Goal: Task Accomplishment & Management: Manage account settings

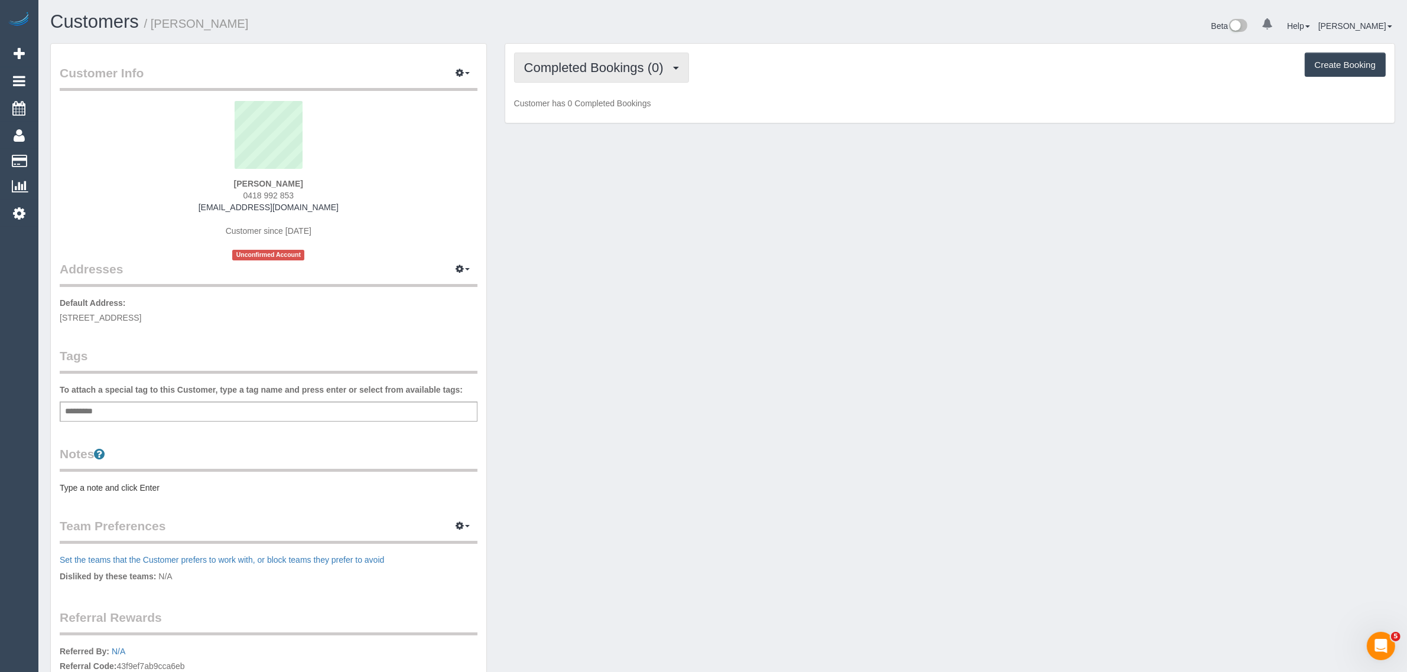
click at [600, 63] on span "Completed Bookings (0)" at bounding box center [596, 67] width 145 height 15
click at [577, 107] on link "Upcoming Bookings (1)" at bounding box center [576, 110] width 123 height 15
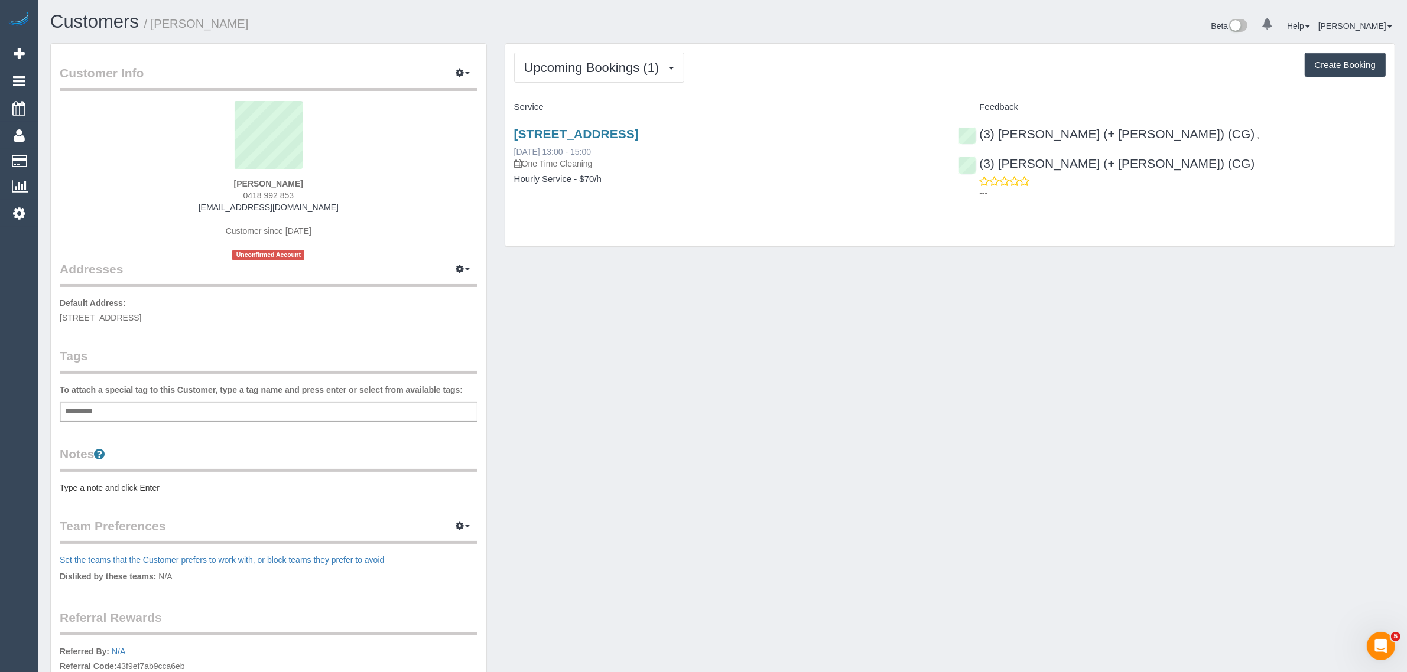
drag, startPoint x: 599, startPoint y: 151, endPoint x: 513, endPoint y: 149, distance: 85.7
click at [514, 149] on div "65 Argyle St, Moonee Ponds, VIC 3039 19/09/2025 13:00 - 15:00 One Time Cleaning" at bounding box center [727, 148] width 427 height 43
copy link "19/09/2025 13:00 - 15:00"
click at [278, 191] on span "0418 992 853" at bounding box center [268, 195] width 51 height 9
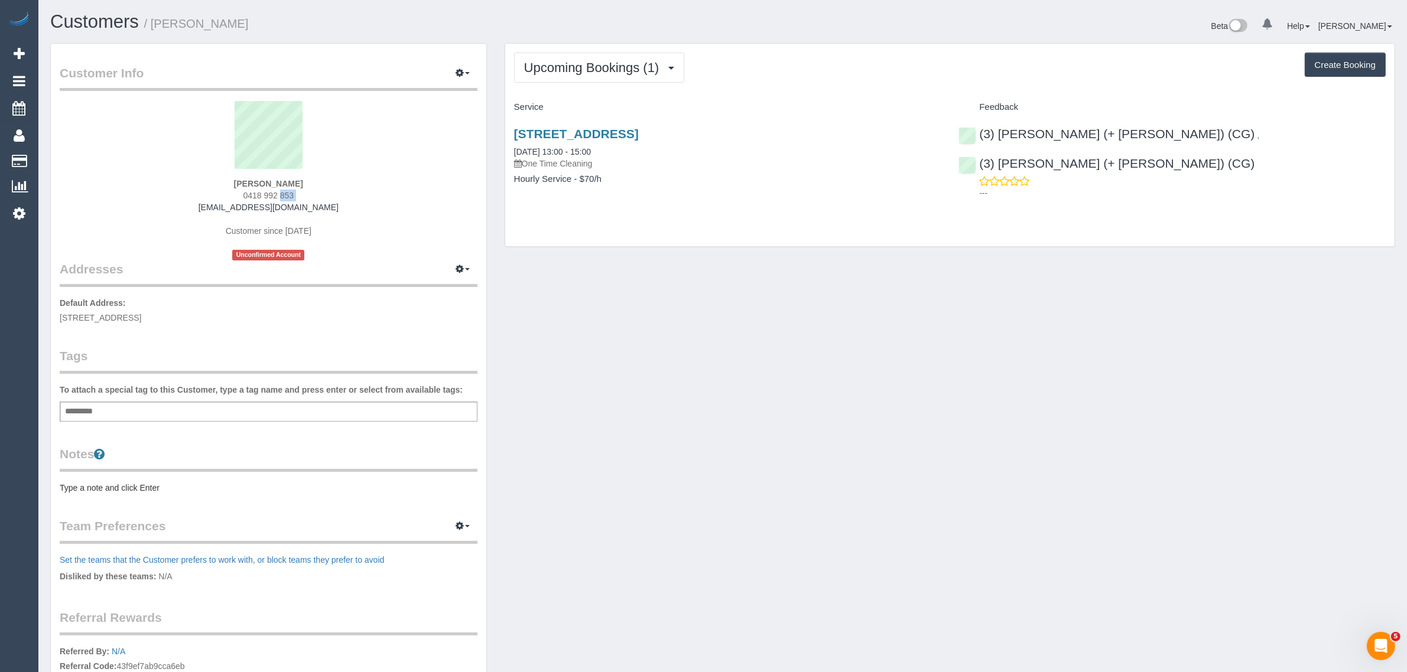
click at [278, 191] on span "0418 992 853" at bounding box center [268, 195] width 51 height 9
copy div "0418 992 853"
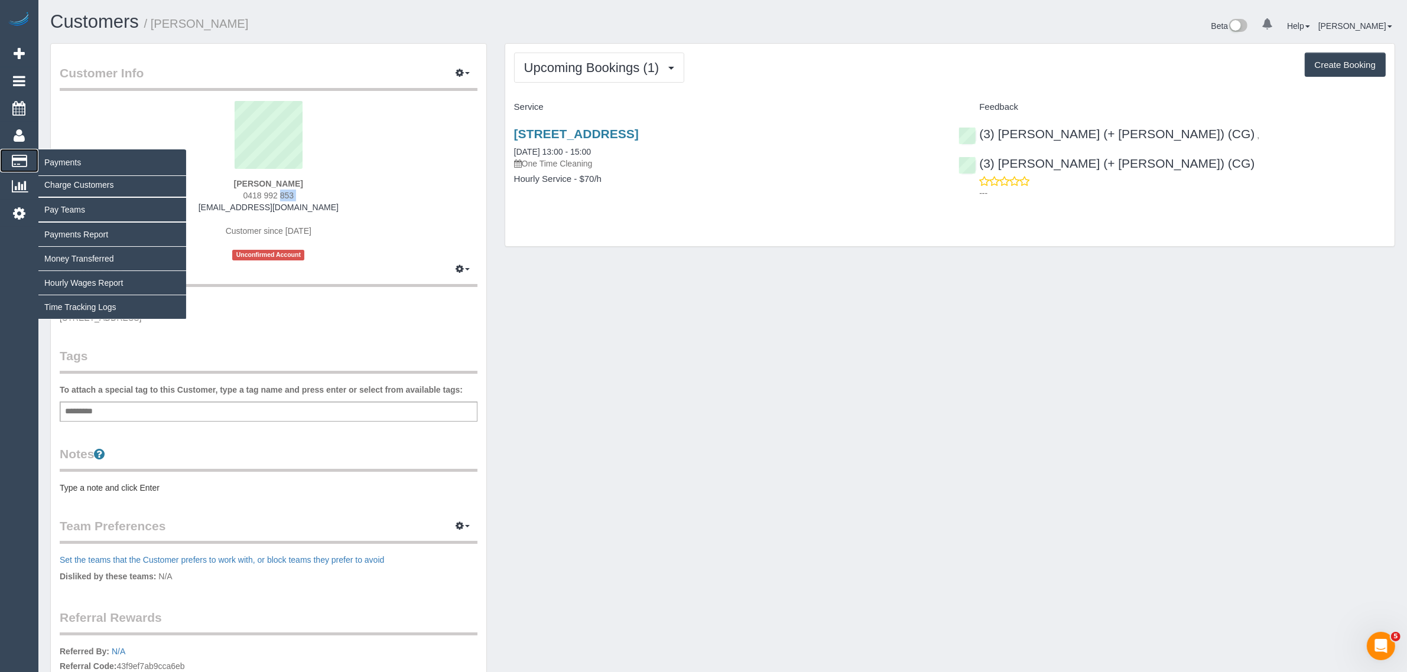
click at [54, 160] on span "Payments" at bounding box center [112, 162] width 148 height 27
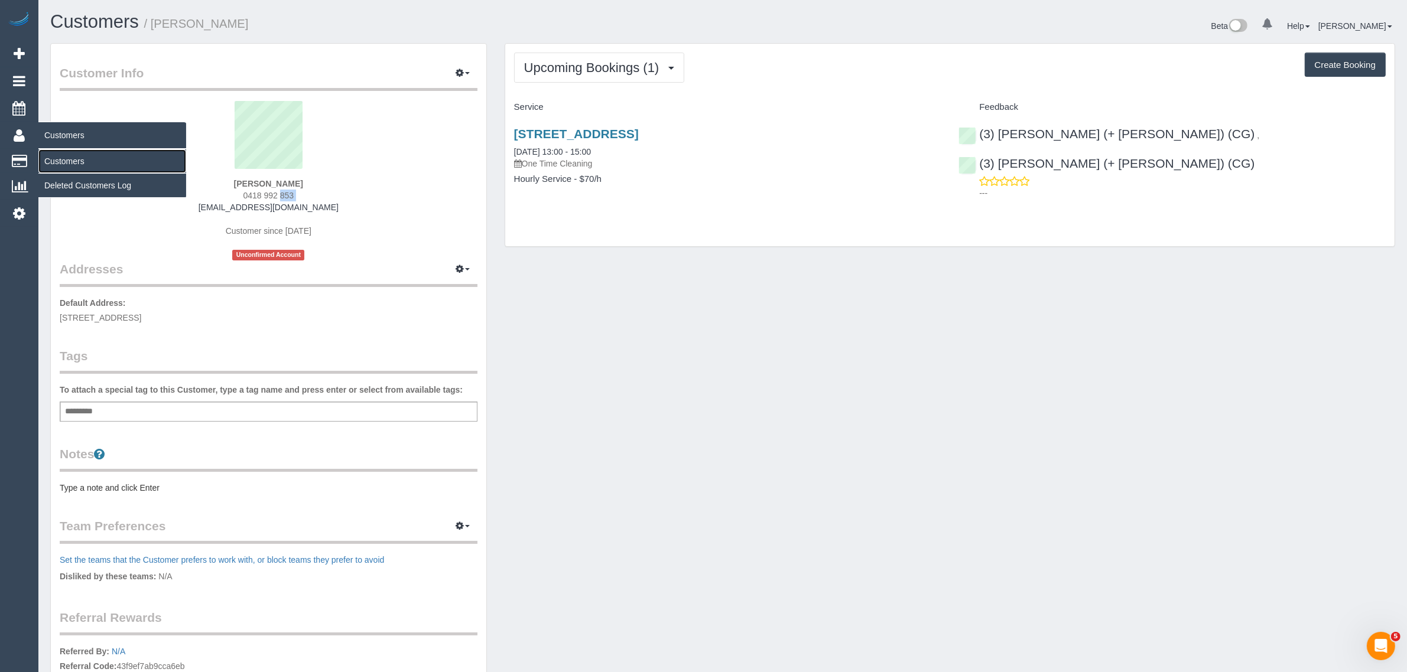
click at [86, 158] on link "Customers" at bounding box center [112, 161] width 148 height 24
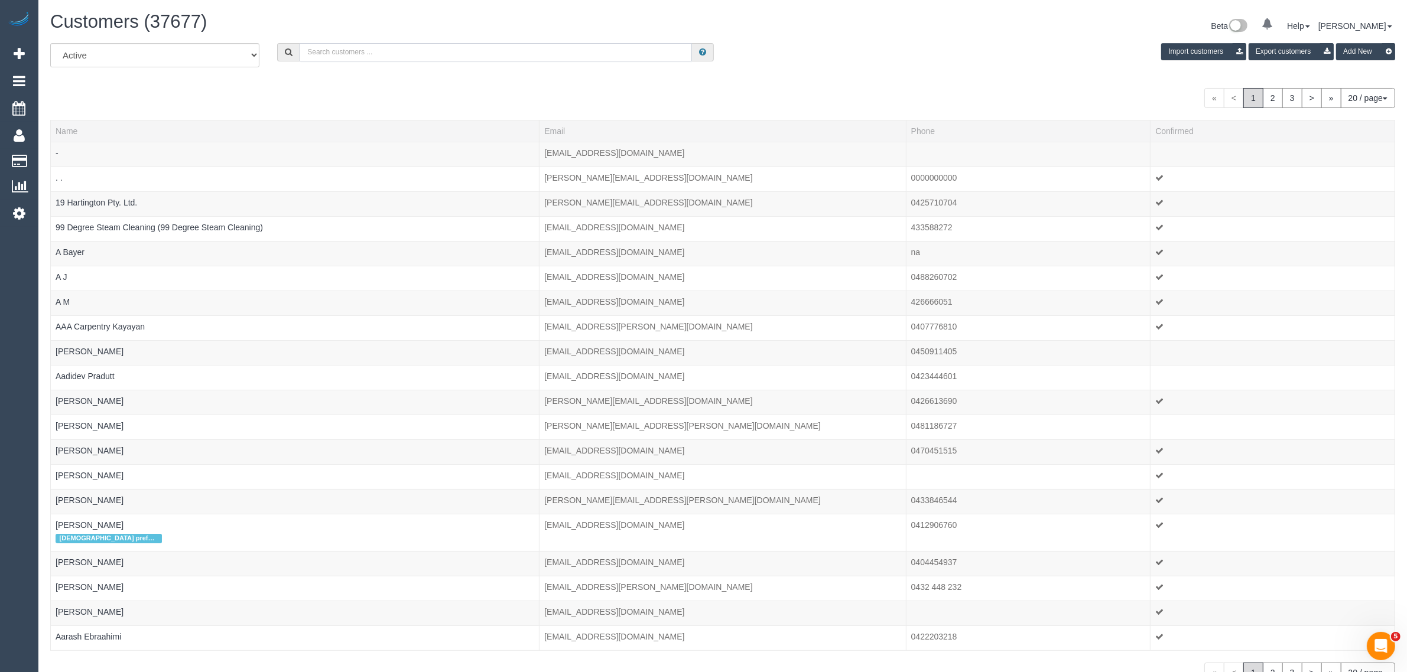
click at [394, 45] on input "text" at bounding box center [496, 52] width 392 height 18
paste input "JOANNE TAN"
type input "JOANNE TAN"
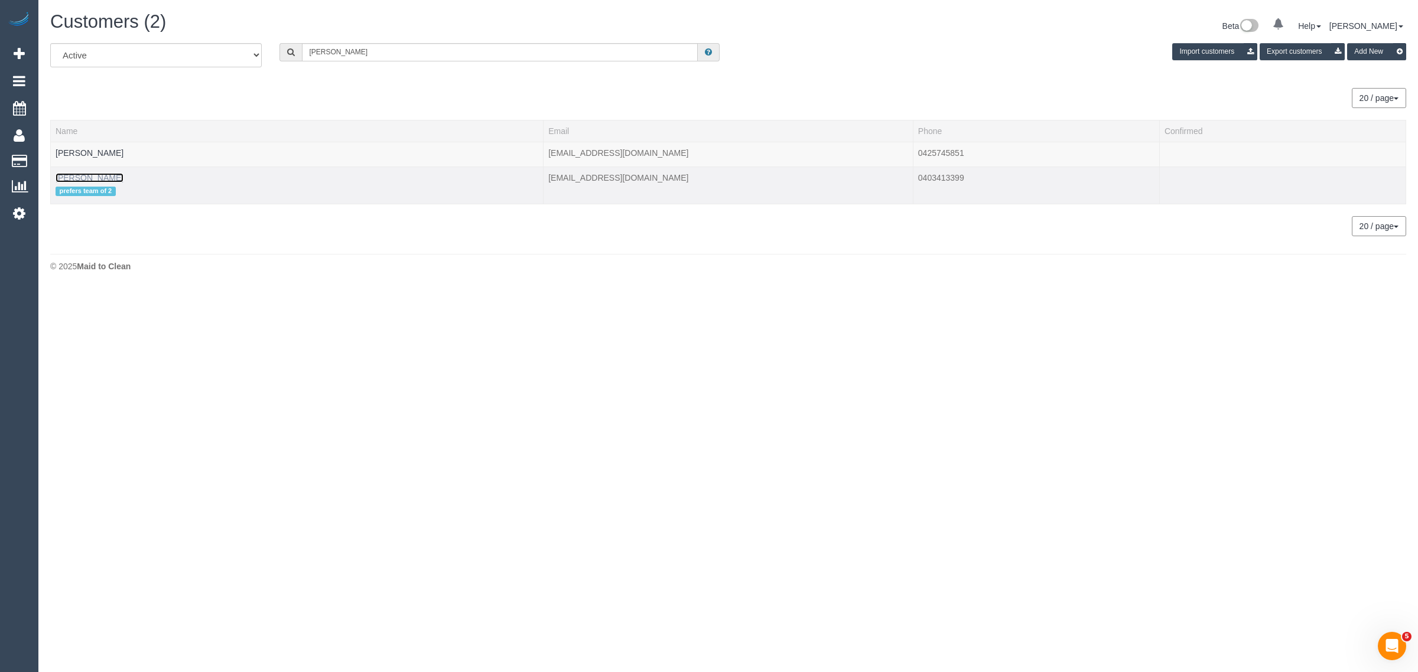
click at [86, 173] on link "JOANNE TAN" at bounding box center [90, 177] width 68 height 9
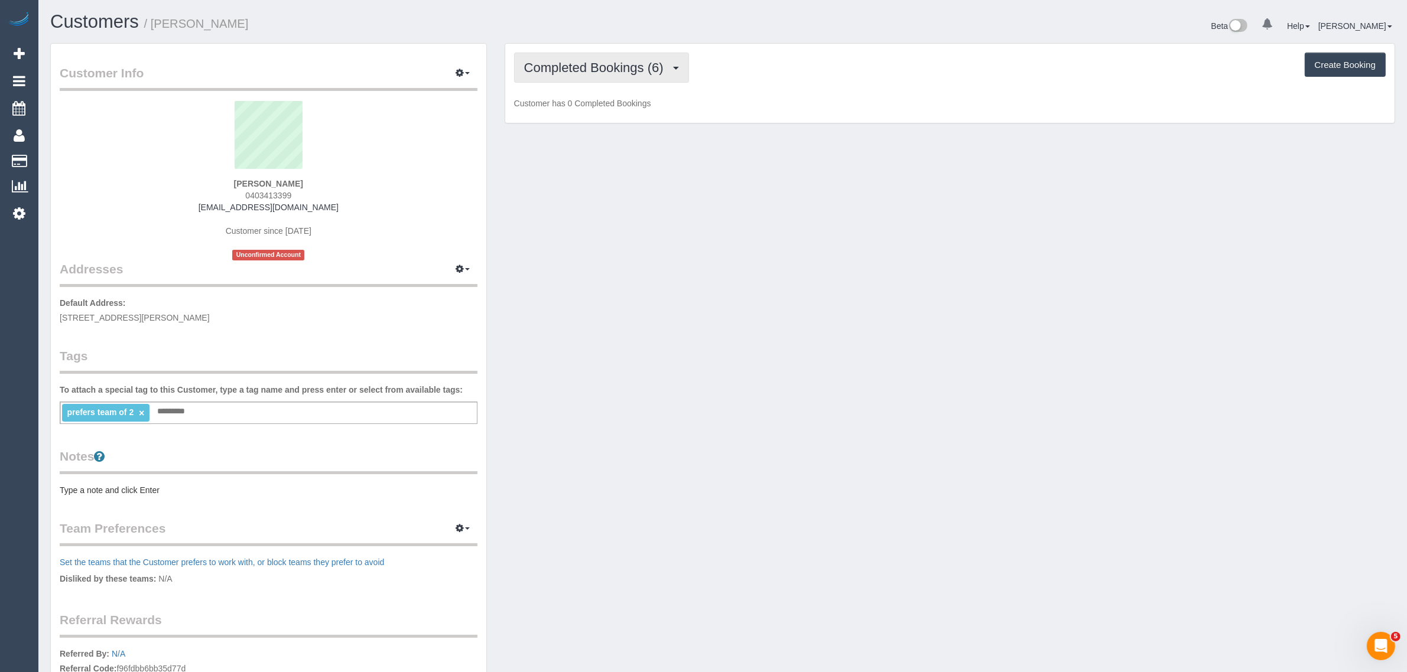
click at [569, 68] on span "Completed Bookings (6)" at bounding box center [596, 67] width 145 height 15
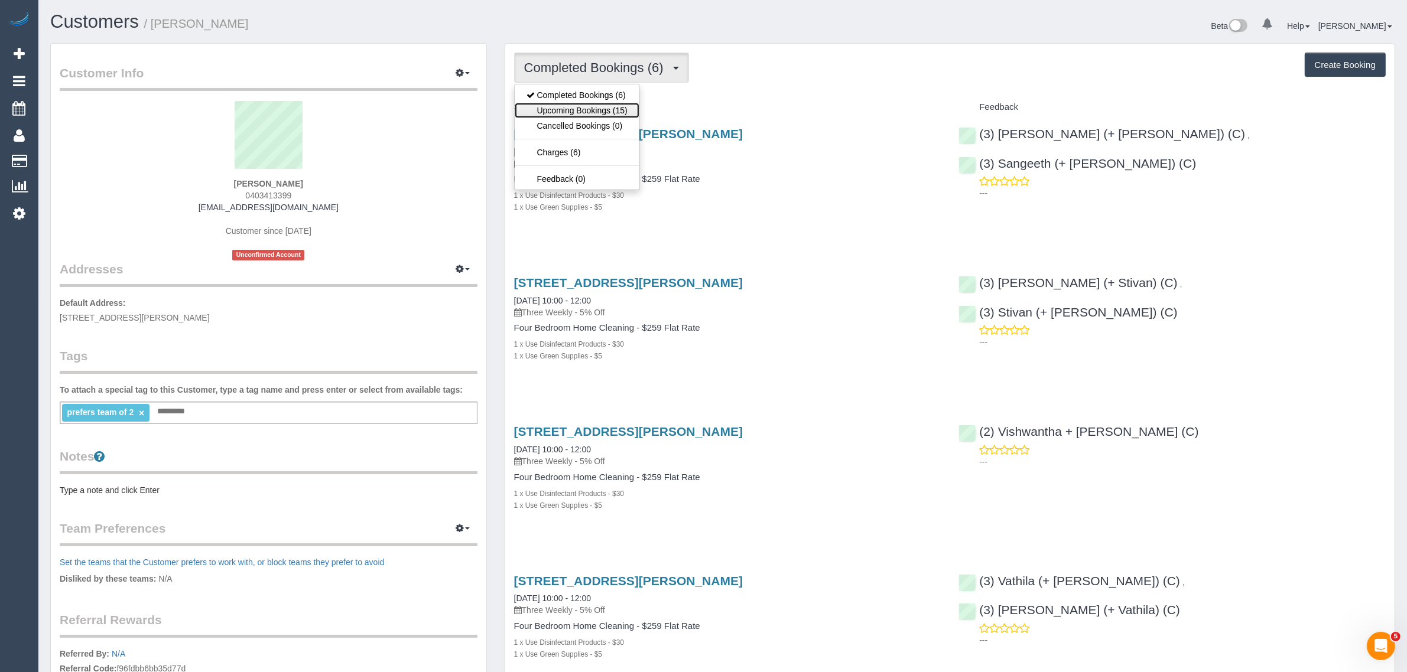
click at [570, 109] on link "Upcoming Bookings (15)" at bounding box center [577, 110] width 125 height 15
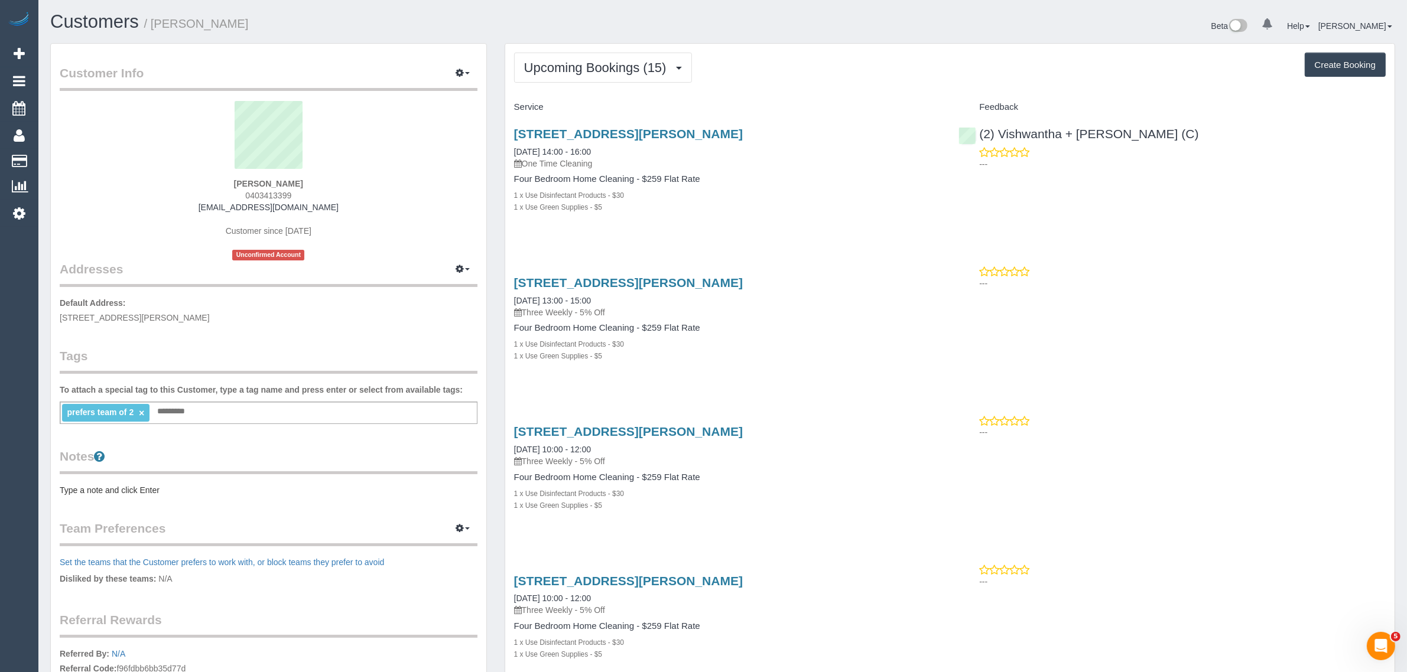
drag, startPoint x: 616, startPoint y: 149, endPoint x: 509, endPoint y: 152, distance: 107.0
click at [509, 152] on div "12 Ralph Street,, Bulleen, VIC 3105 19/09/2025 14:00 - 16:00 One Time Cleaning …" at bounding box center [727, 176] width 445 height 119
copy link "19/09/2025 14:00 - 16:00"
drag, startPoint x: 306, startPoint y: 193, endPoint x: 235, endPoint y: 175, distance: 73.1
click at [235, 175] on div "JOANNE TAN 0403413399 jlctan87@gmail.com Customer since 2025 Unconfirmed Account" at bounding box center [269, 181] width 418 height 160
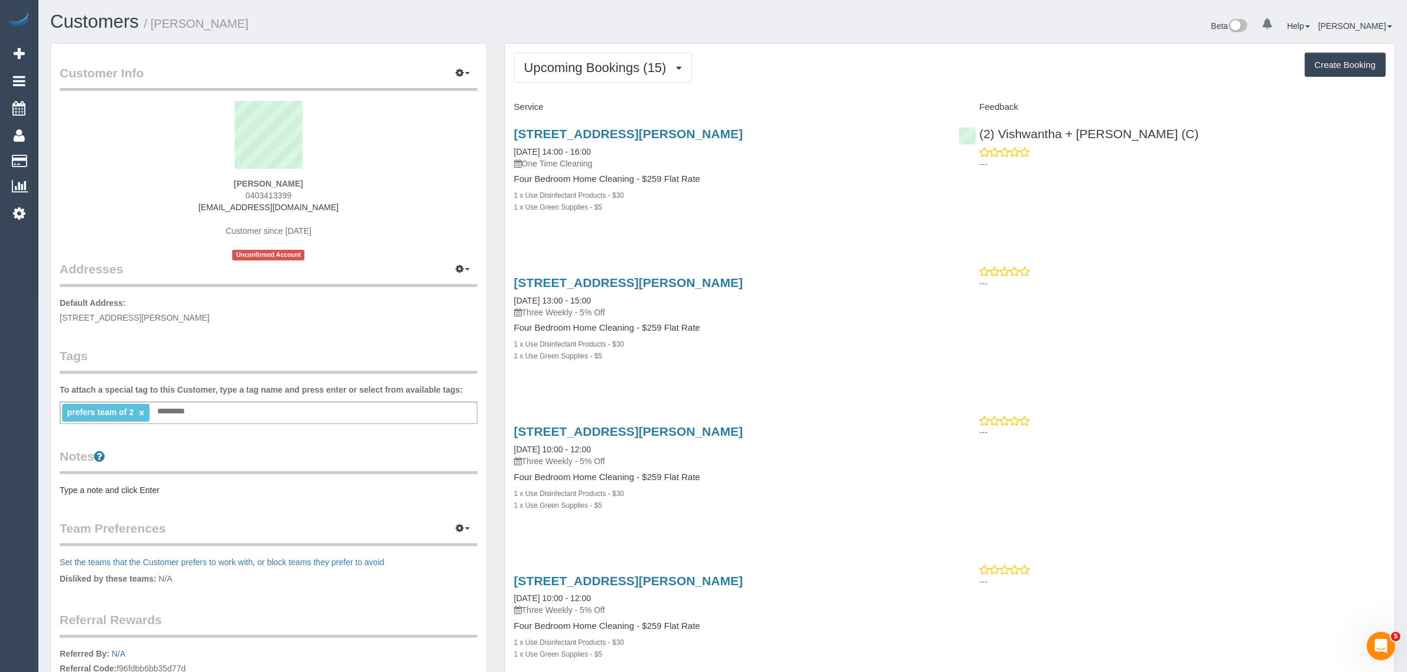
copy div "JOANNE TAN 0403413399"
click at [48, 102] on span "Scheduler" at bounding box center [112, 108] width 148 height 27
click at [63, 99] on body "0 Beta Your Notifications You have 0 alerts Add Booking Bookings Active Booking…" at bounding box center [703, 336] width 1407 height 672
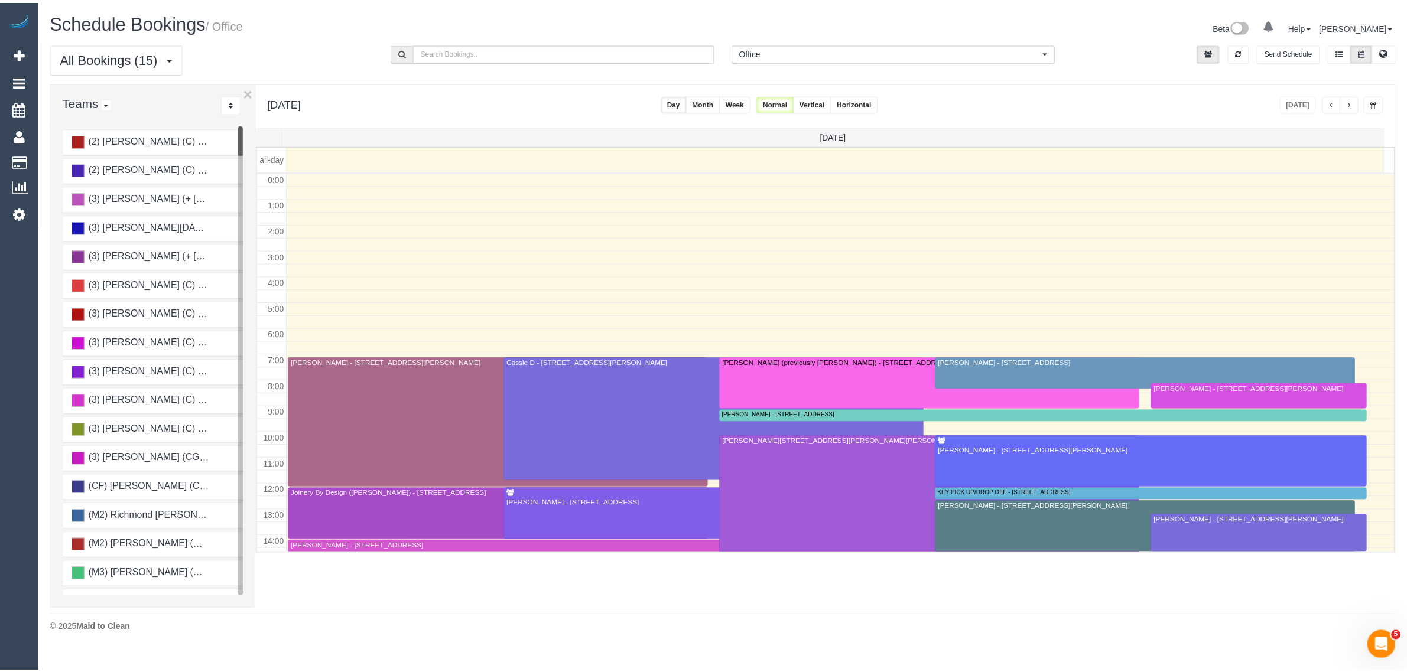
scroll to position [158, 0]
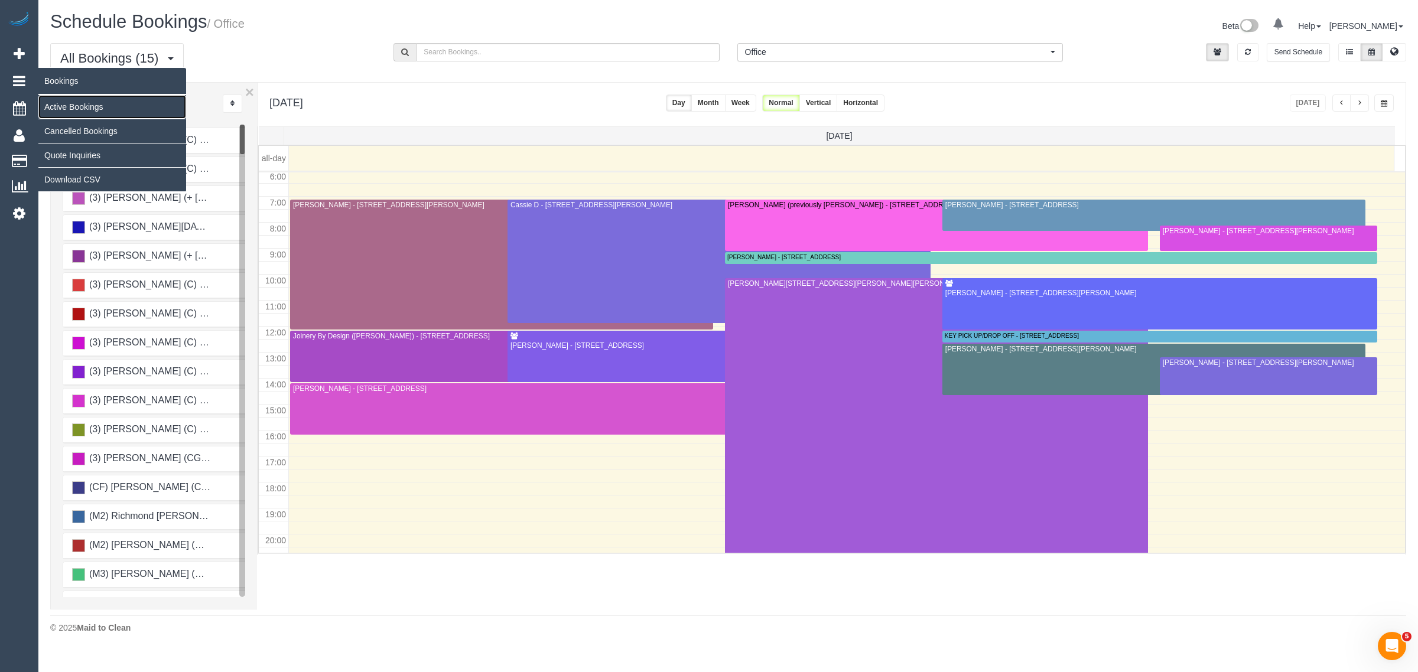
click at [65, 105] on link "Active Bookings" at bounding box center [112, 107] width 148 height 24
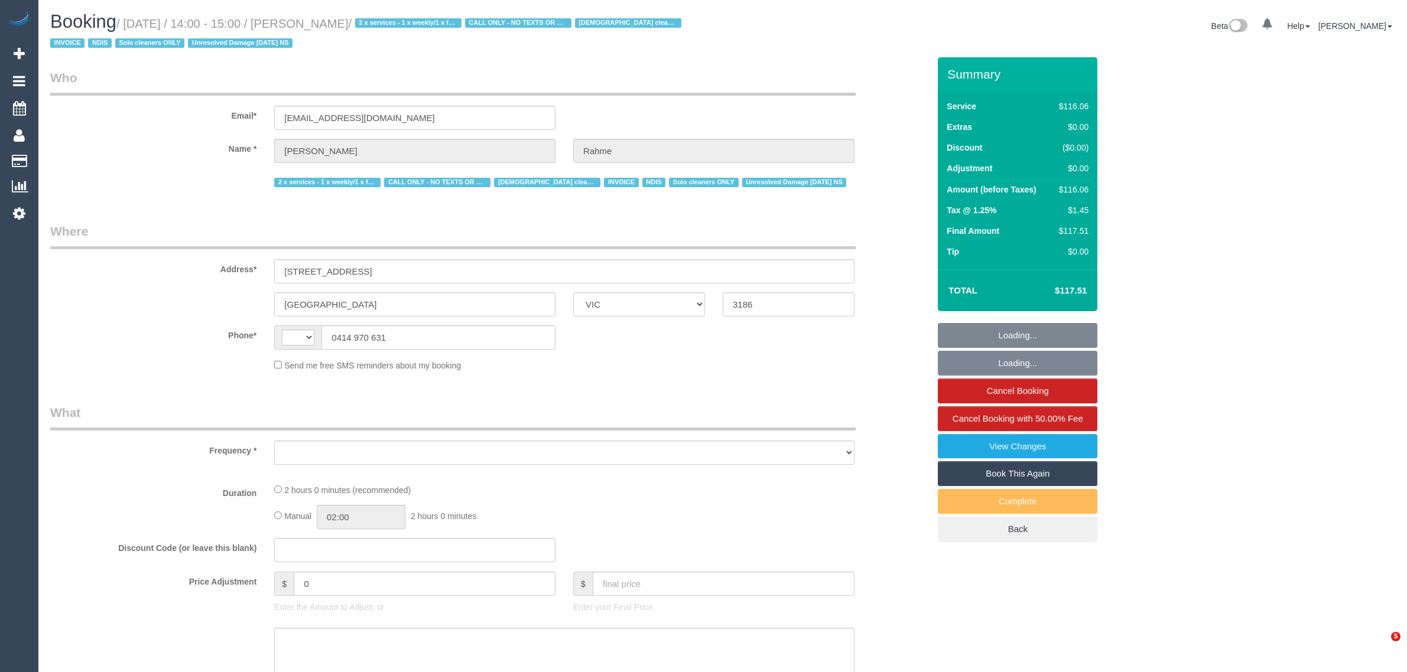
select select "VIC"
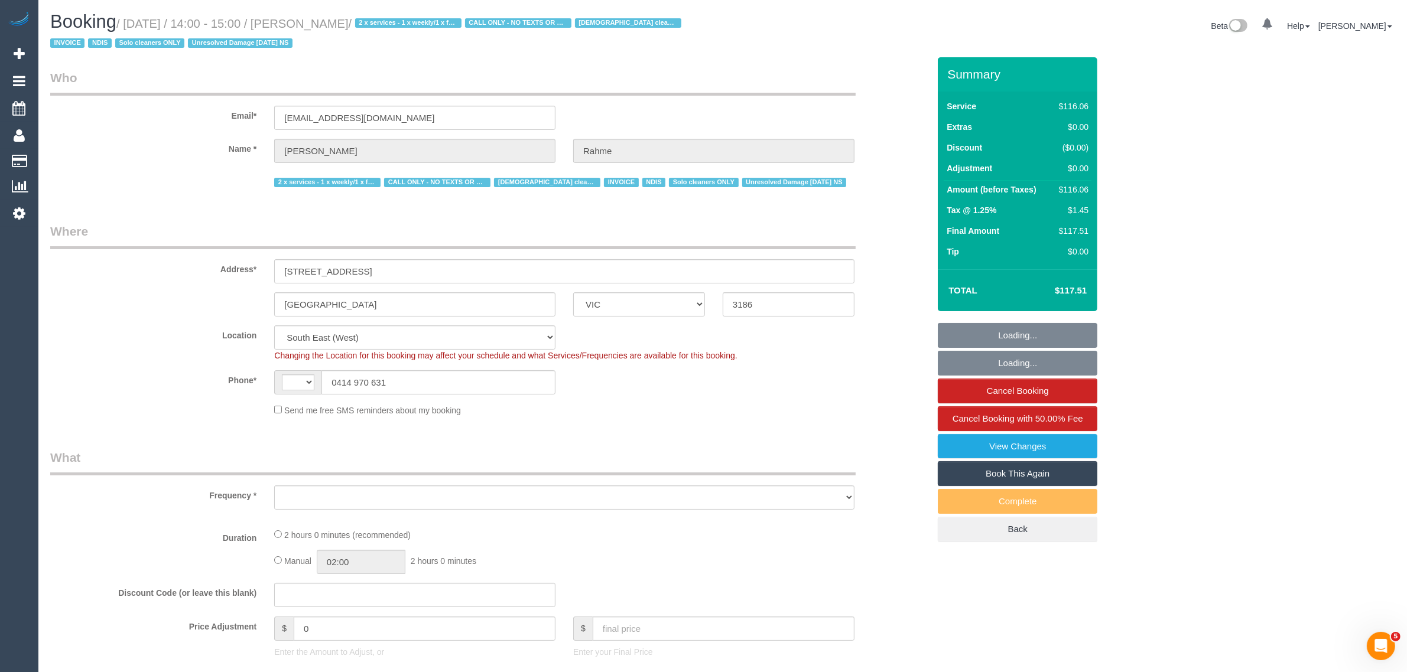
select select "string:AU"
select select "number:28"
select select "number:14"
select select "number:19"
select select "number:23"
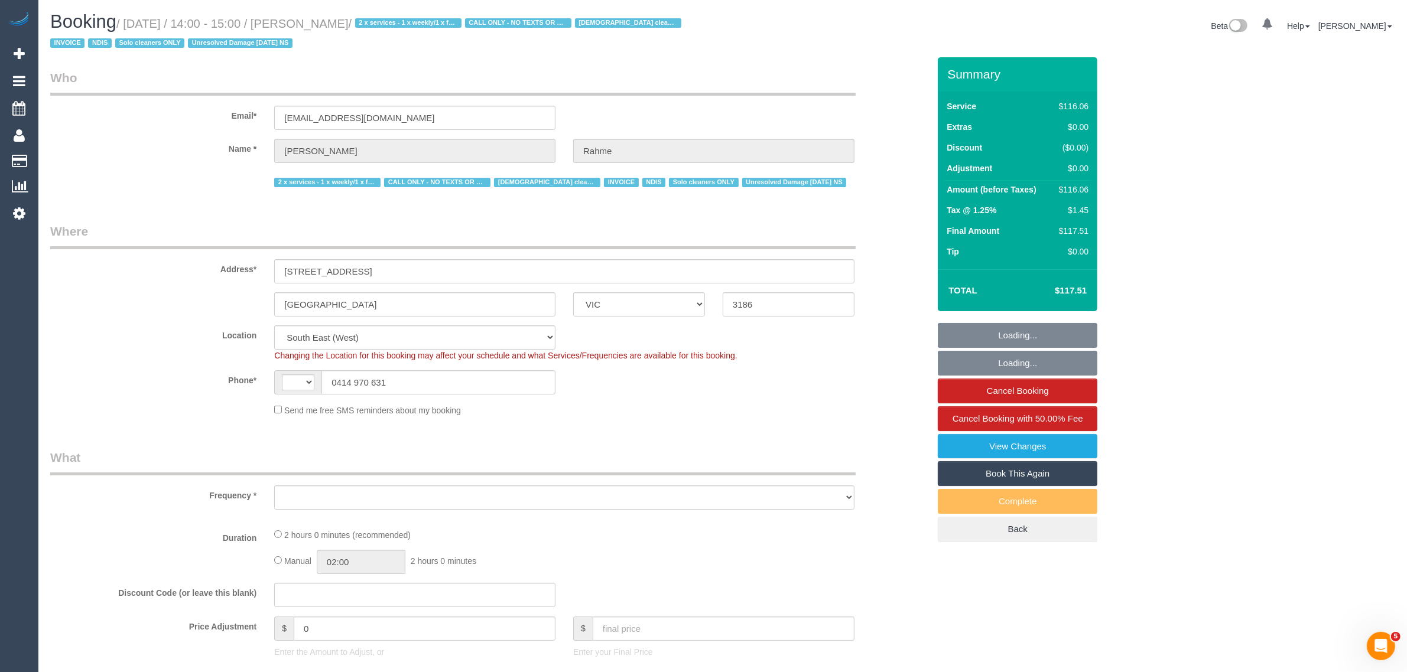
select select "number:35"
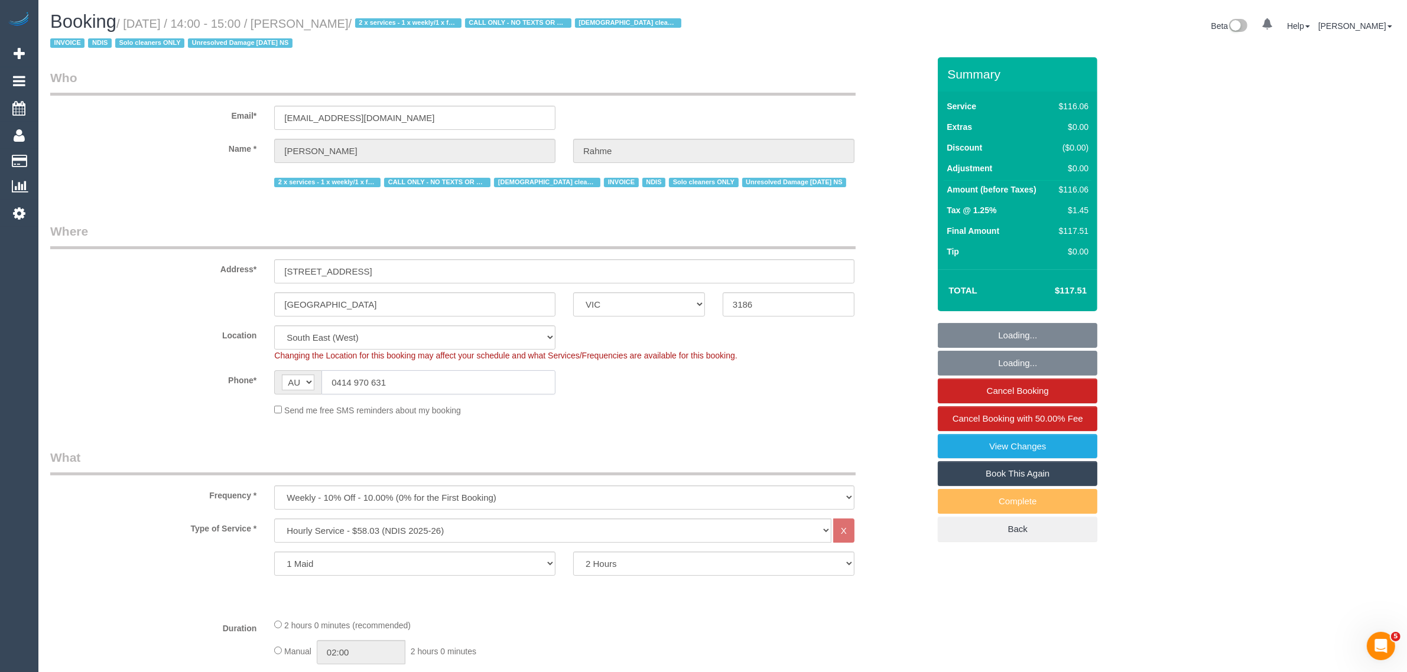
click at [464, 373] on input "0414 970 631" at bounding box center [438, 382] width 234 height 24
select select "object:1288"
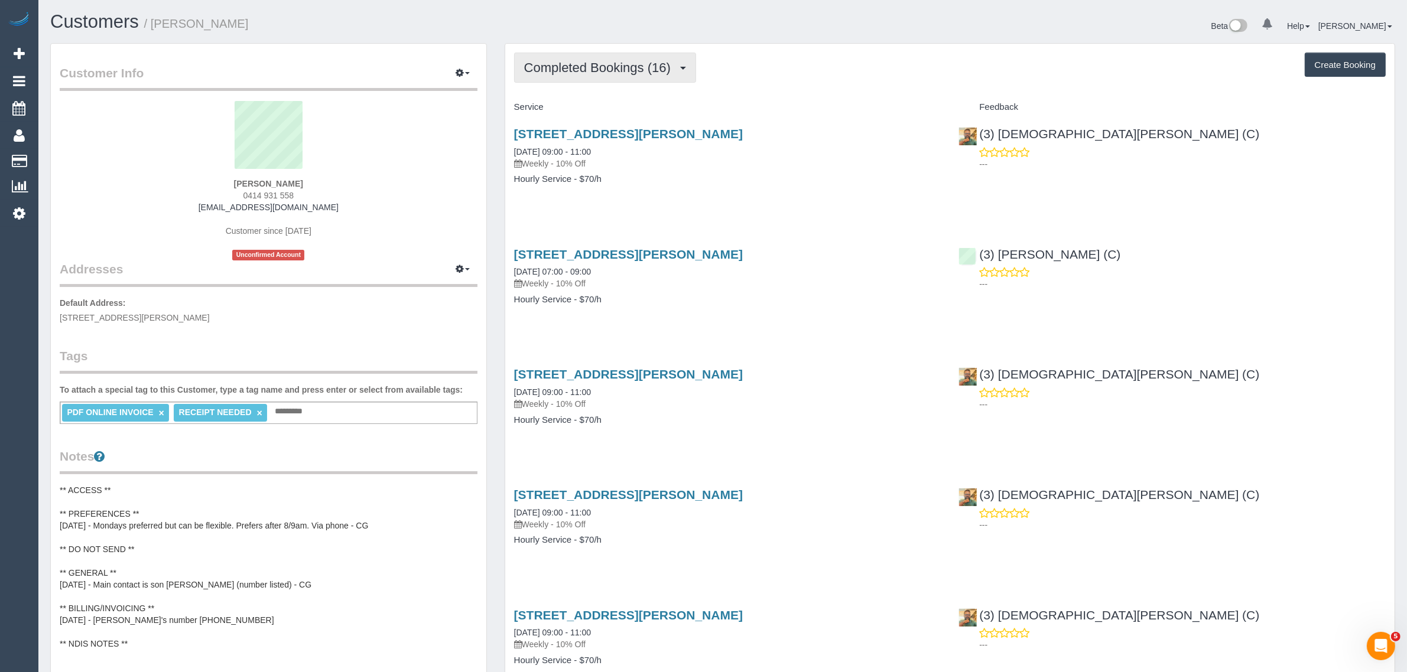
click at [590, 69] on span "Completed Bookings (16)" at bounding box center [600, 67] width 152 height 15
click at [619, 108] on link "Upcoming Bookings (12)" at bounding box center [579, 110] width 128 height 15
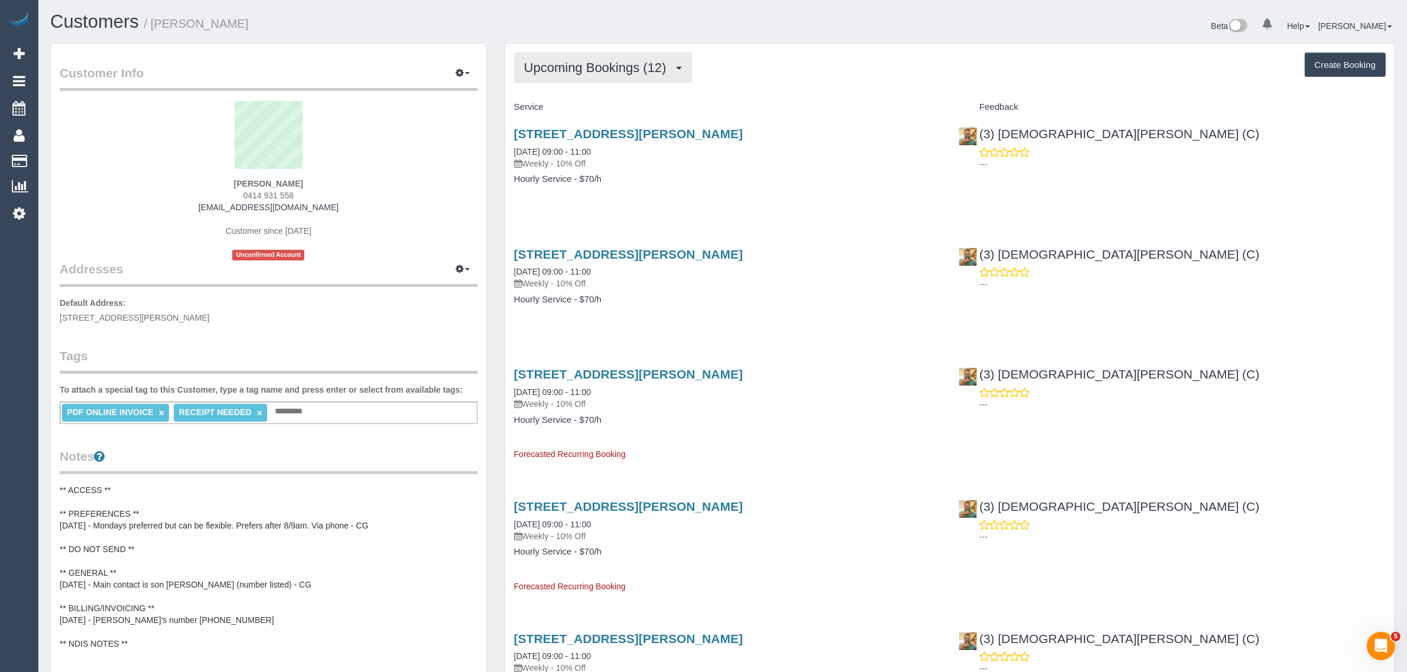
click at [556, 75] on button "Upcoming Bookings (12)" at bounding box center [603, 68] width 178 height 30
click at [561, 99] on link "Completed Bookings (16)" at bounding box center [579, 94] width 128 height 15
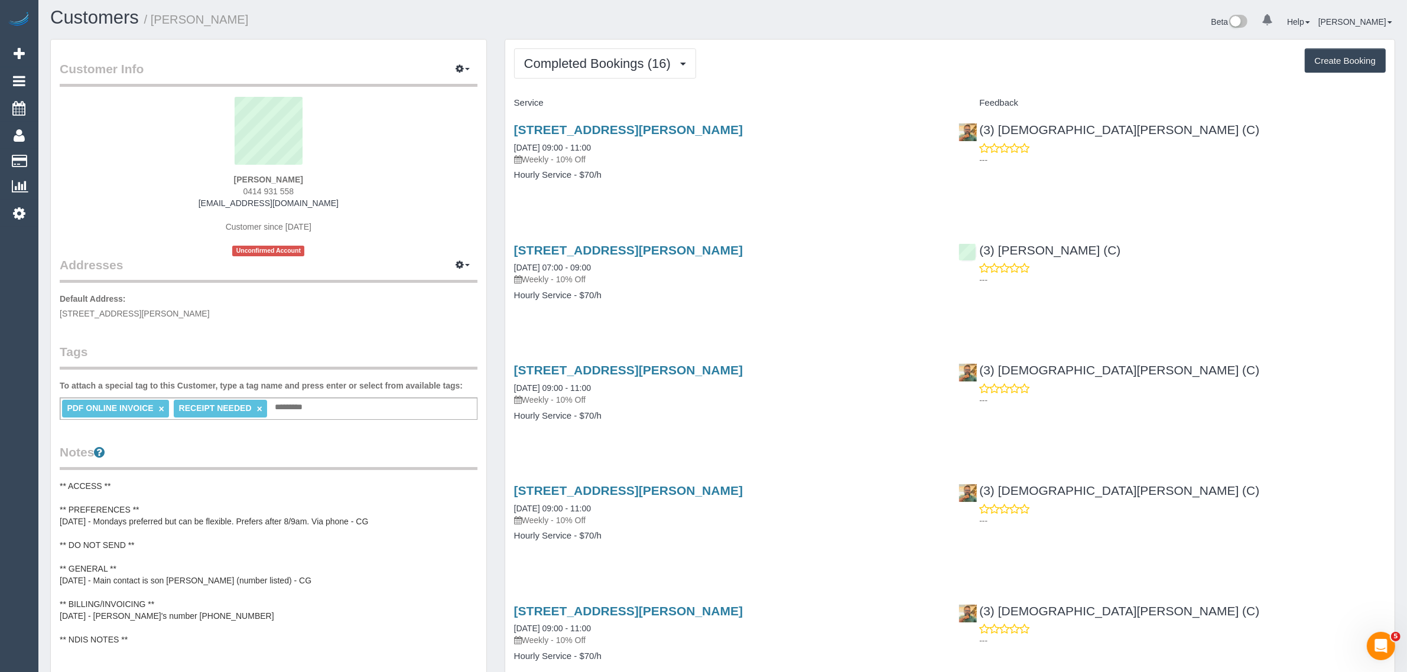
scroll to position [4, 0]
click at [616, 128] on link "[STREET_ADDRESS][PERSON_NAME]" at bounding box center [628, 130] width 229 height 14
click at [628, 73] on button "Completed Bookings (16)" at bounding box center [605, 64] width 182 height 30
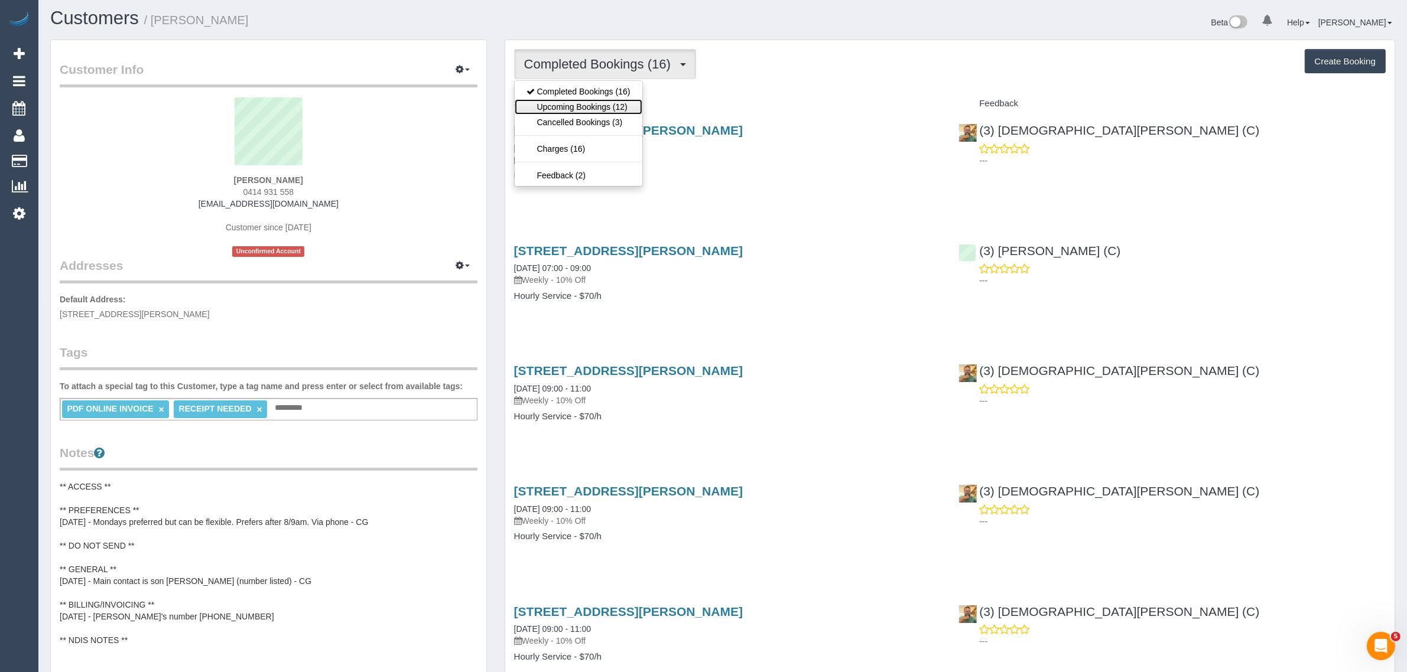
click at [599, 108] on link "Upcoming Bookings (12)" at bounding box center [579, 106] width 128 height 15
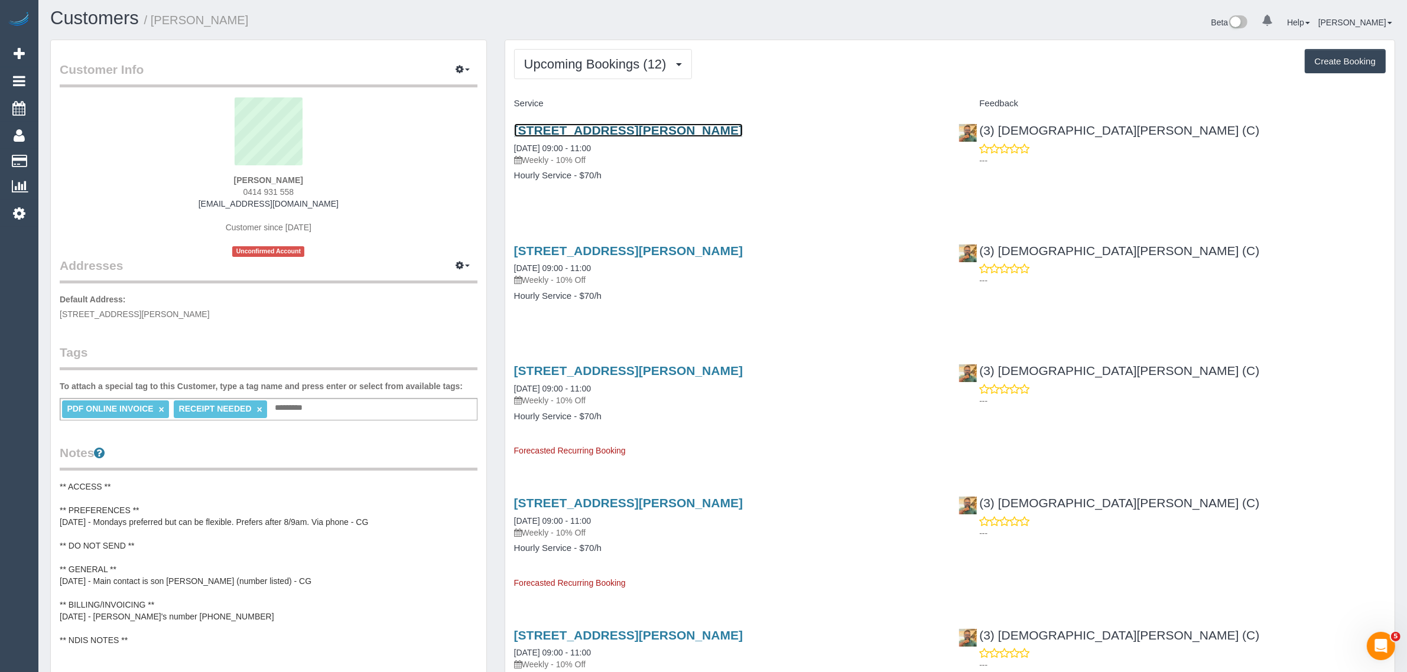
click at [636, 126] on link "[STREET_ADDRESS][PERSON_NAME]" at bounding box center [628, 130] width 229 height 14
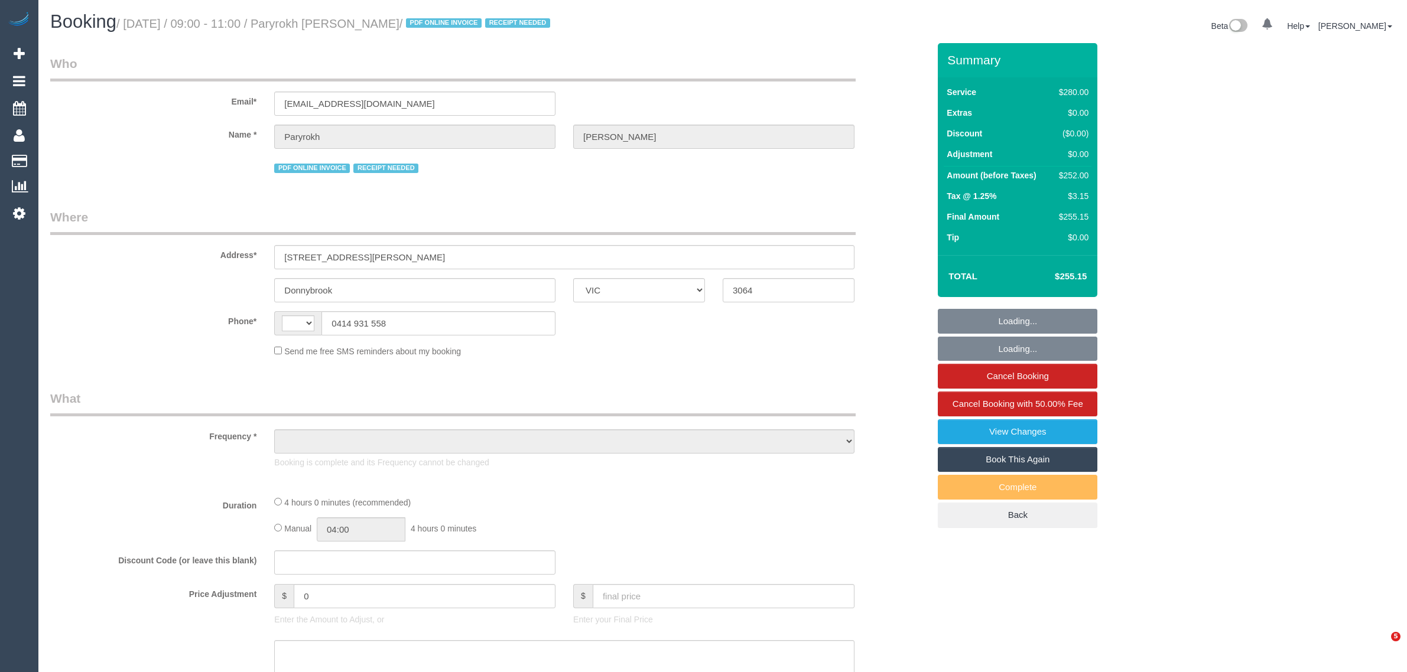
select select "VIC"
select select "string:AU"
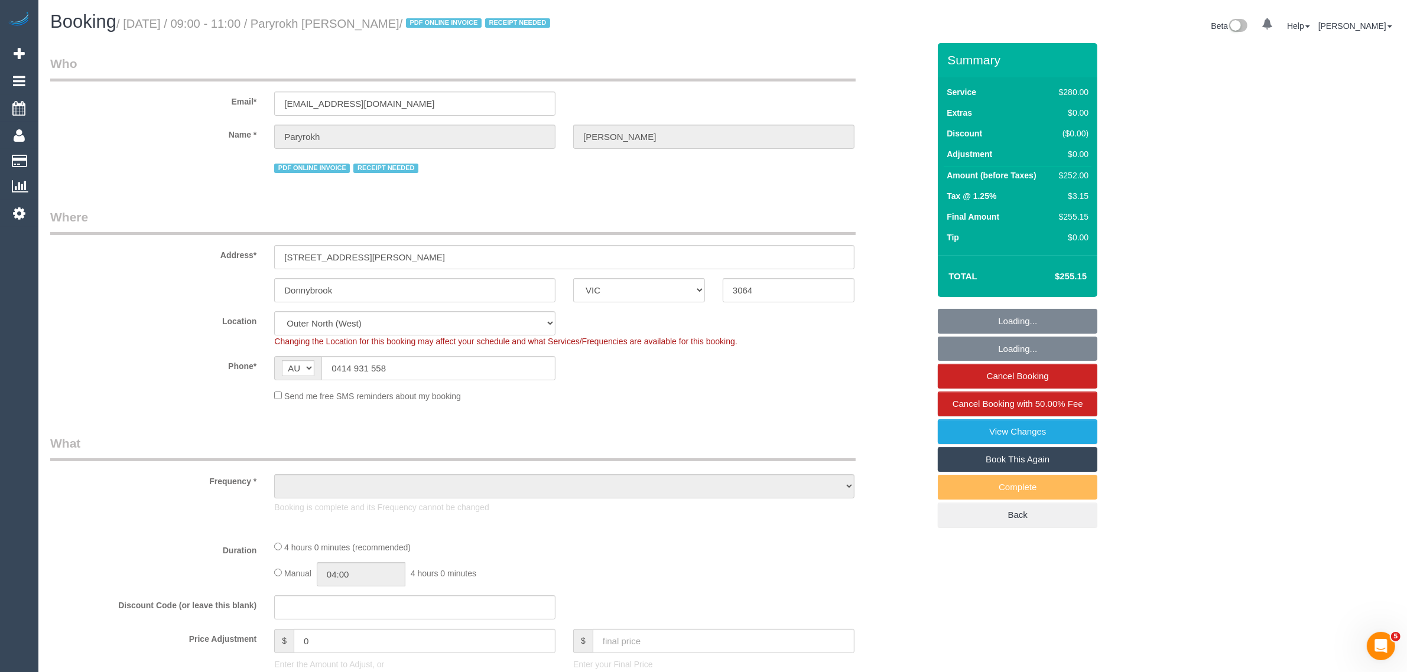
select select "string:stripe-pm_1RIkwB2GScqysDRVO7FxyKXl"
select select "number:29"
select select "number:14"
select select "number:19"
select select "number:22"
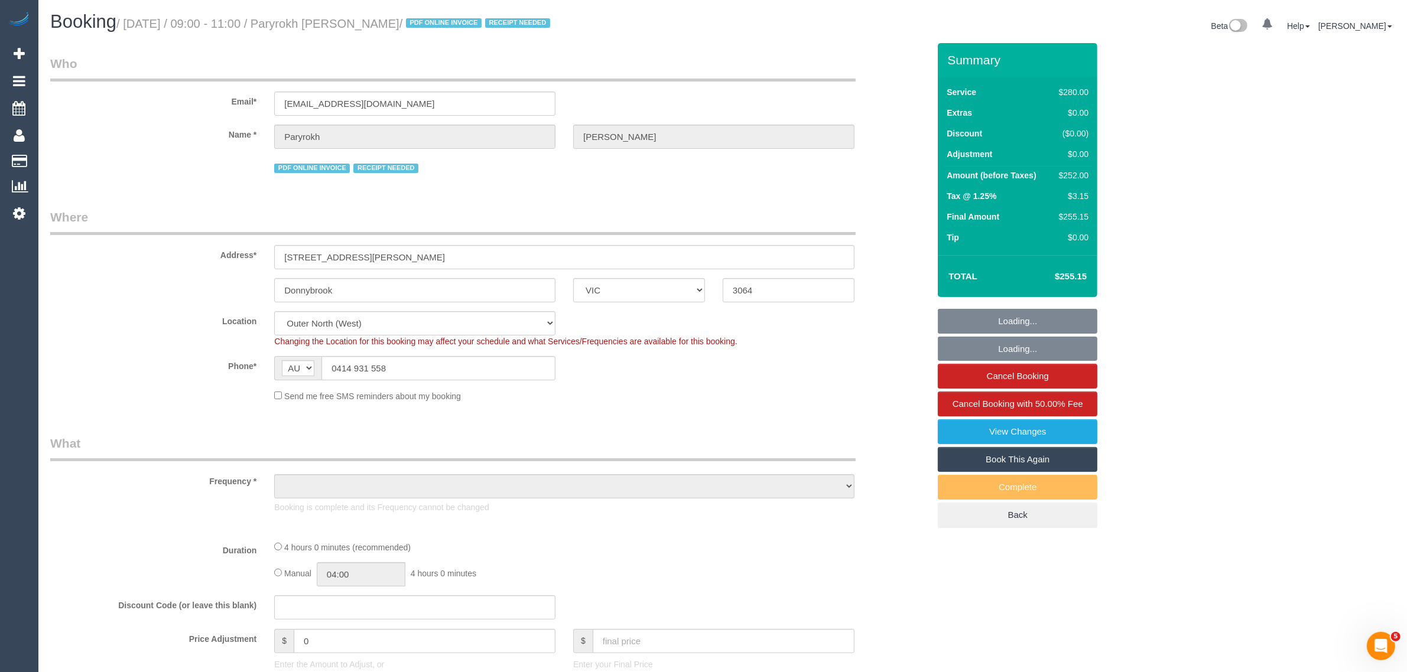
select select "number:34"
select select "object:698"
select select "240"
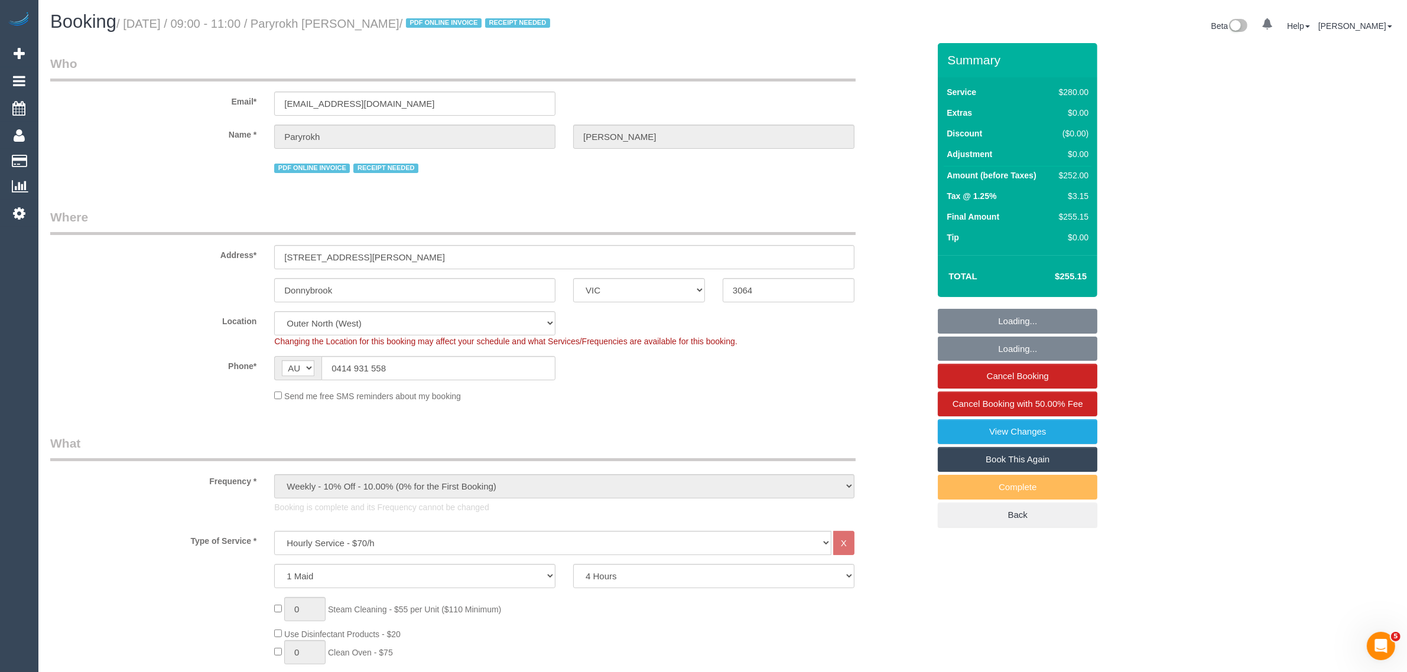
select select "object:1284"
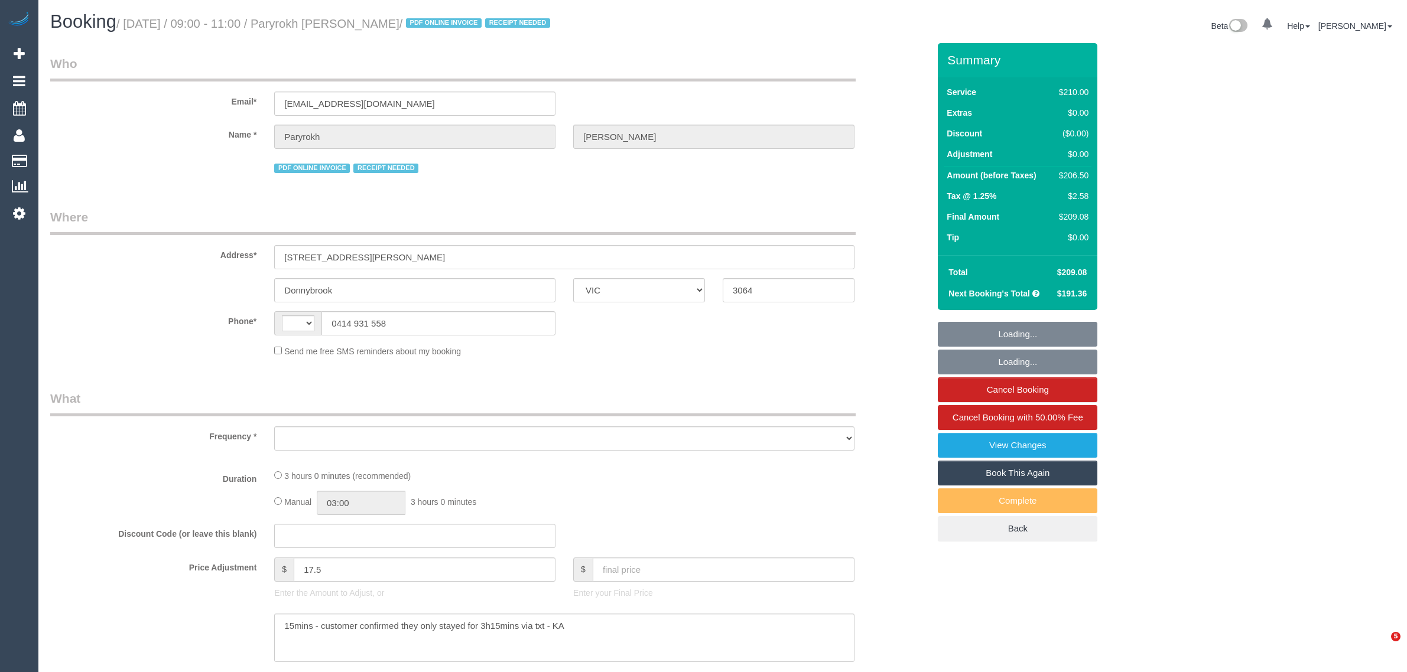
select select "VIC"
select select "string:AU"
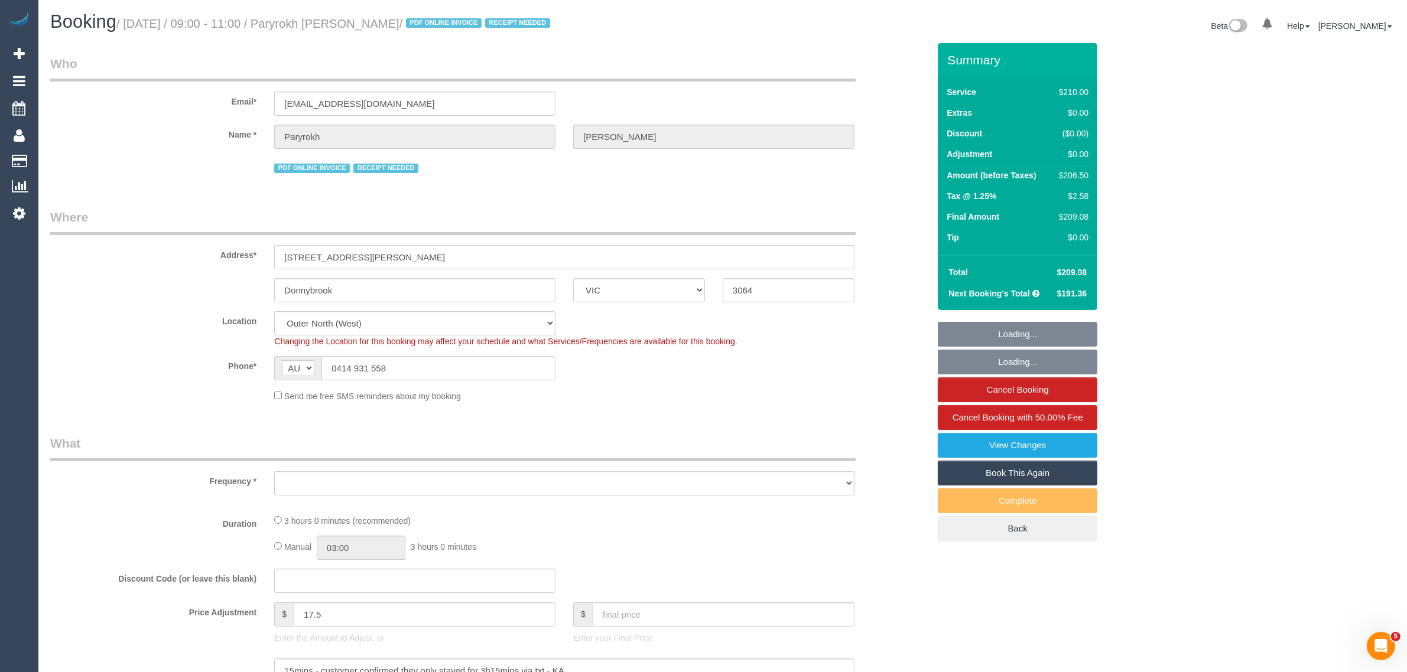
select select "string:stripe-pm_1RIkwB2GScqysDRVO7FxyKXl"
select select "180"
select select "number:29"
select select "number:14"
select select "number:19"
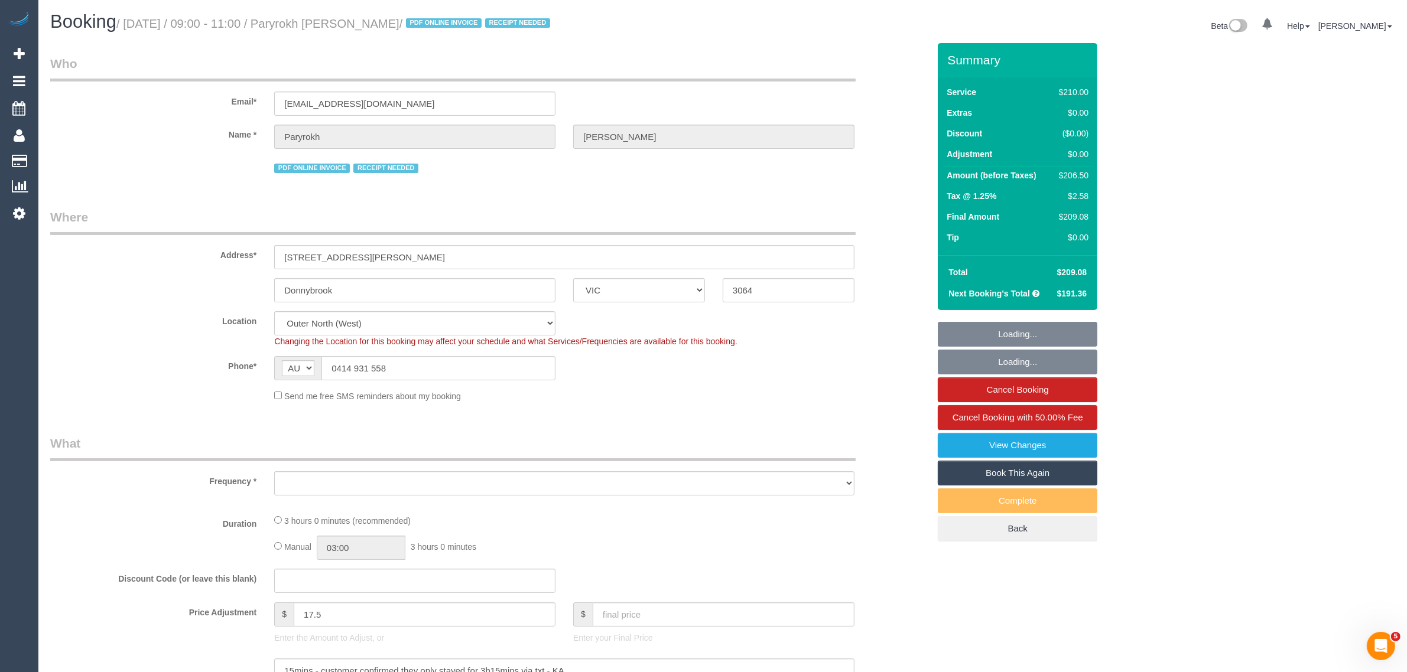
select select "number:22"
select select "number:34"
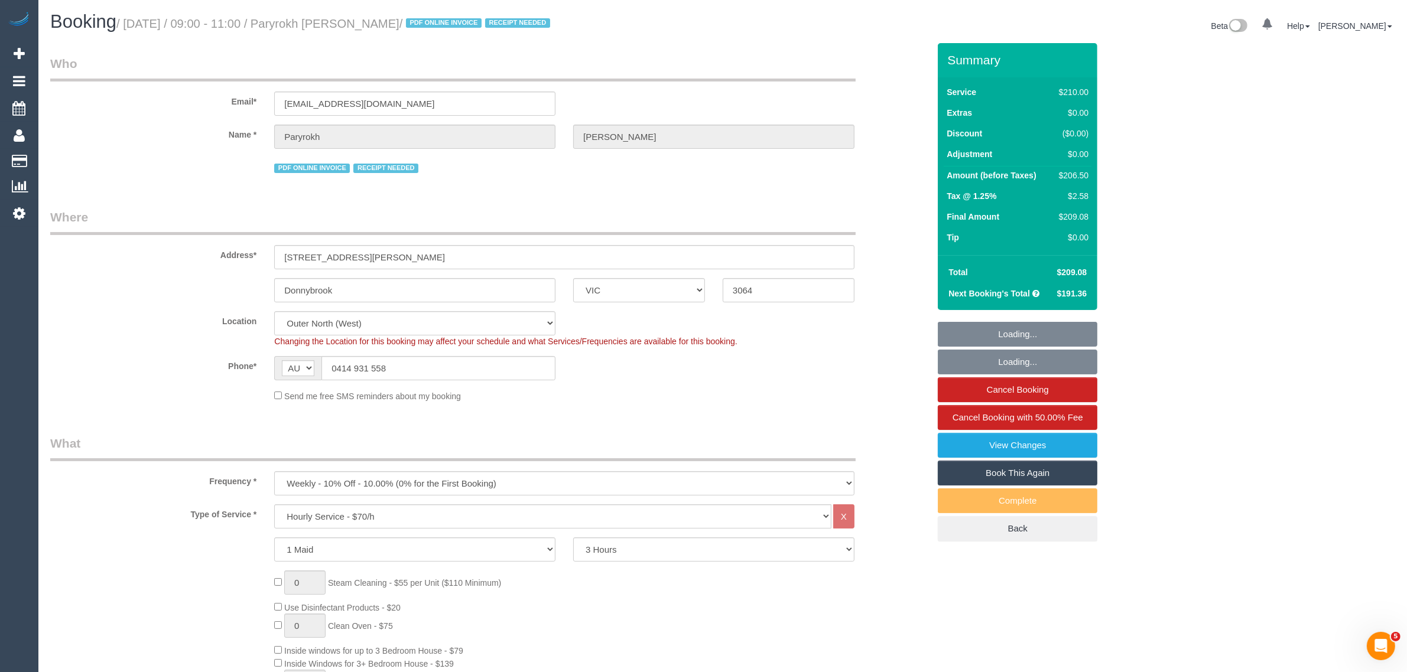
select select "object:1302"
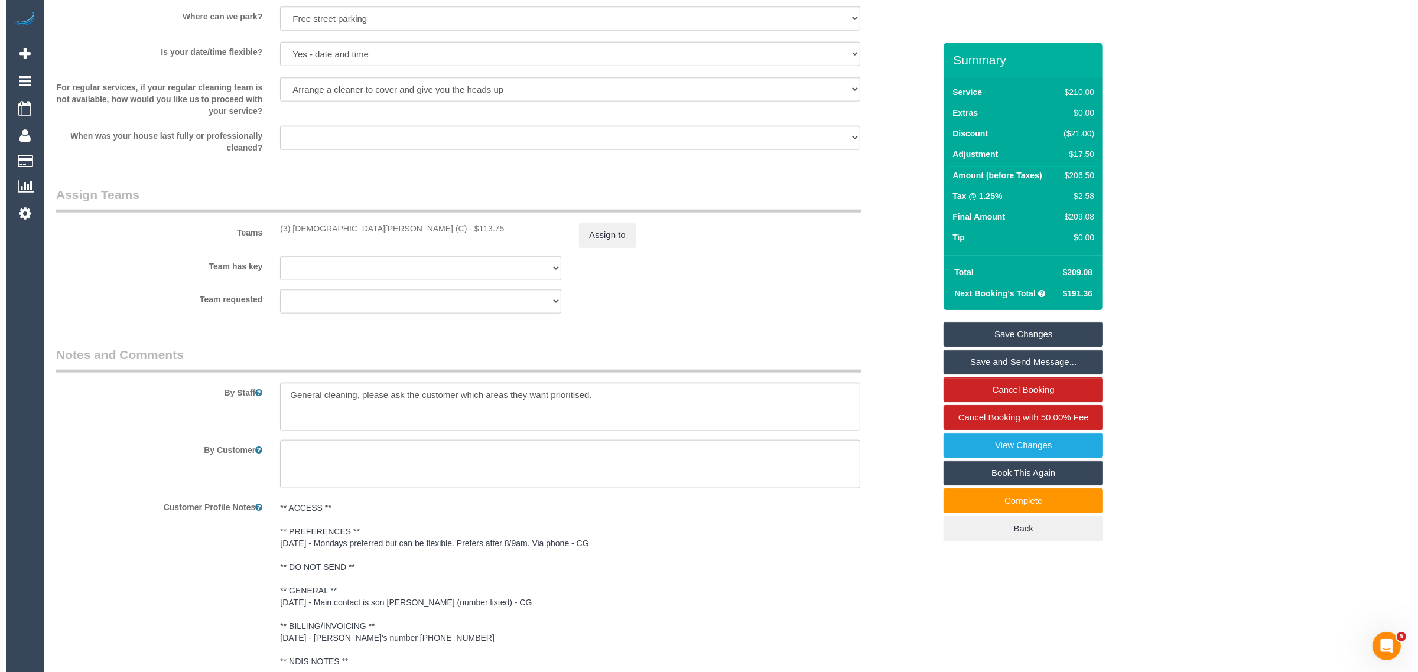
scroll to position [1773, 0]
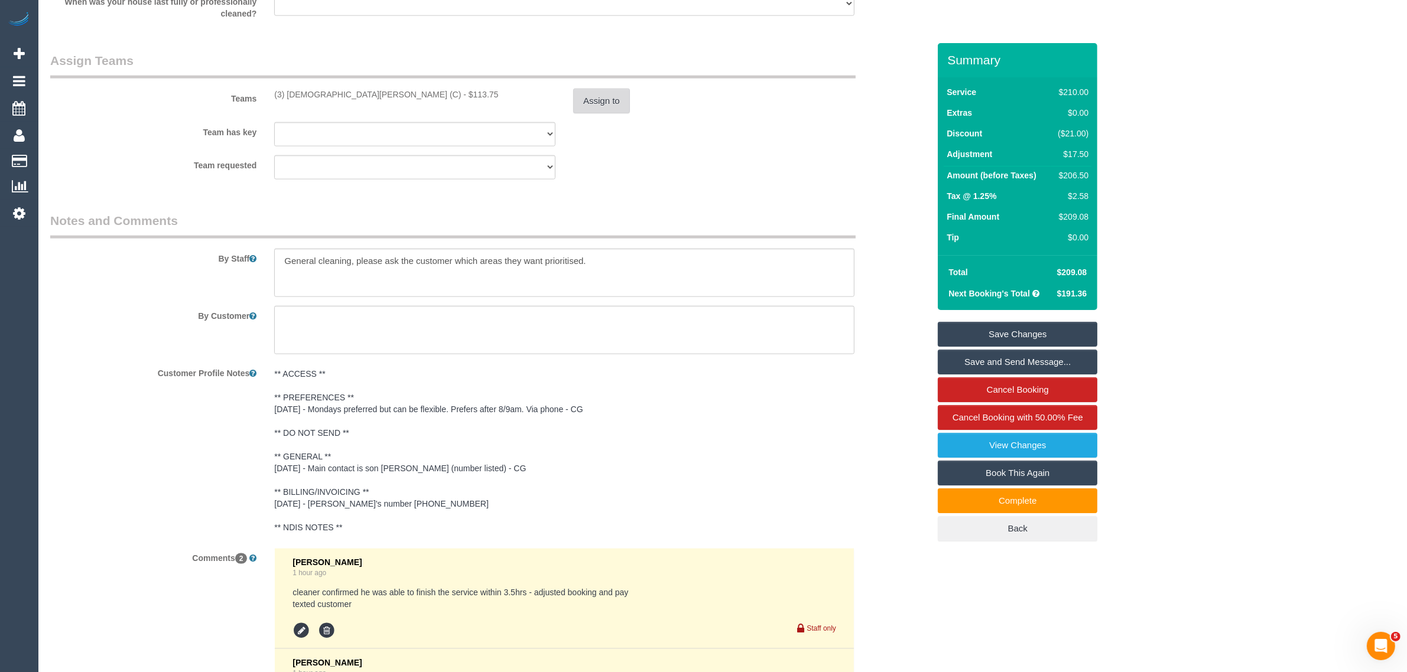
click at [613, 109] on button "Assign to" at bounding box center [601, 101] width 57 height 25
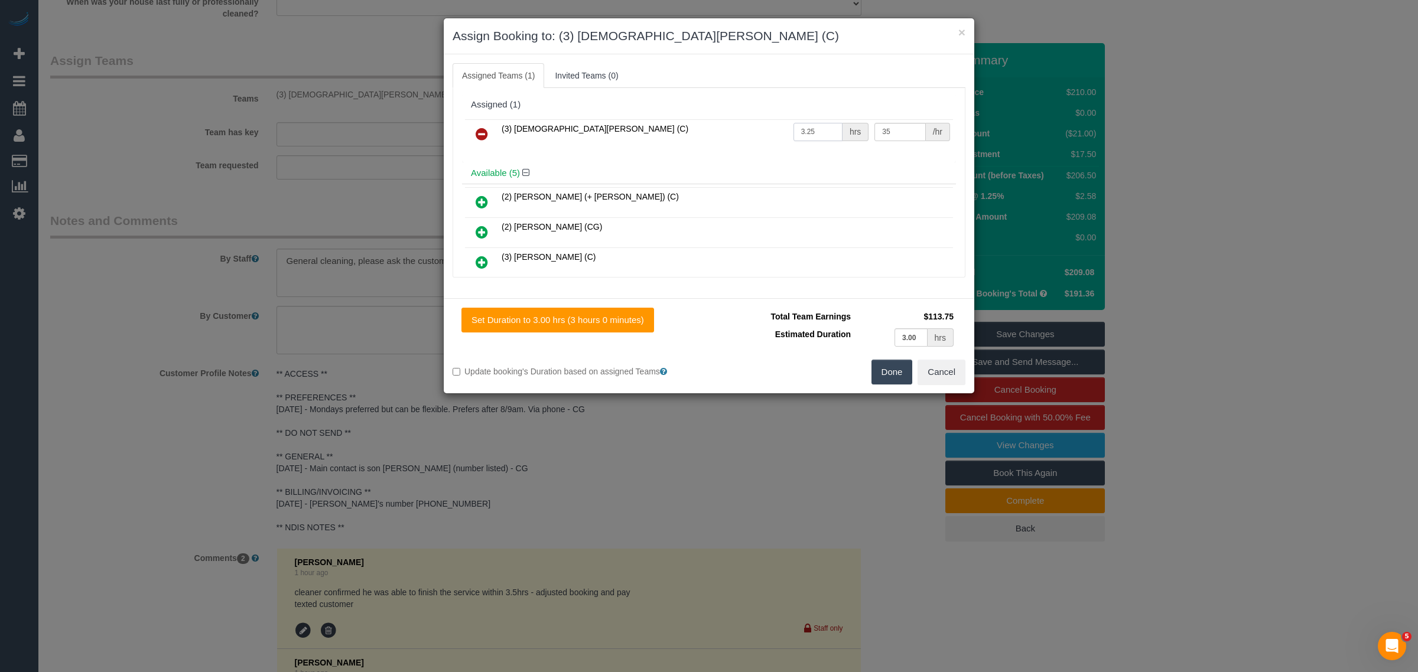
click at [817, 129] on input "3.25" at bounding box center [818, 132] width 49 height 18
type input "3.5"
click at [887, 375] on button "Done" at bounding box center [892, 372] width 41 height 25
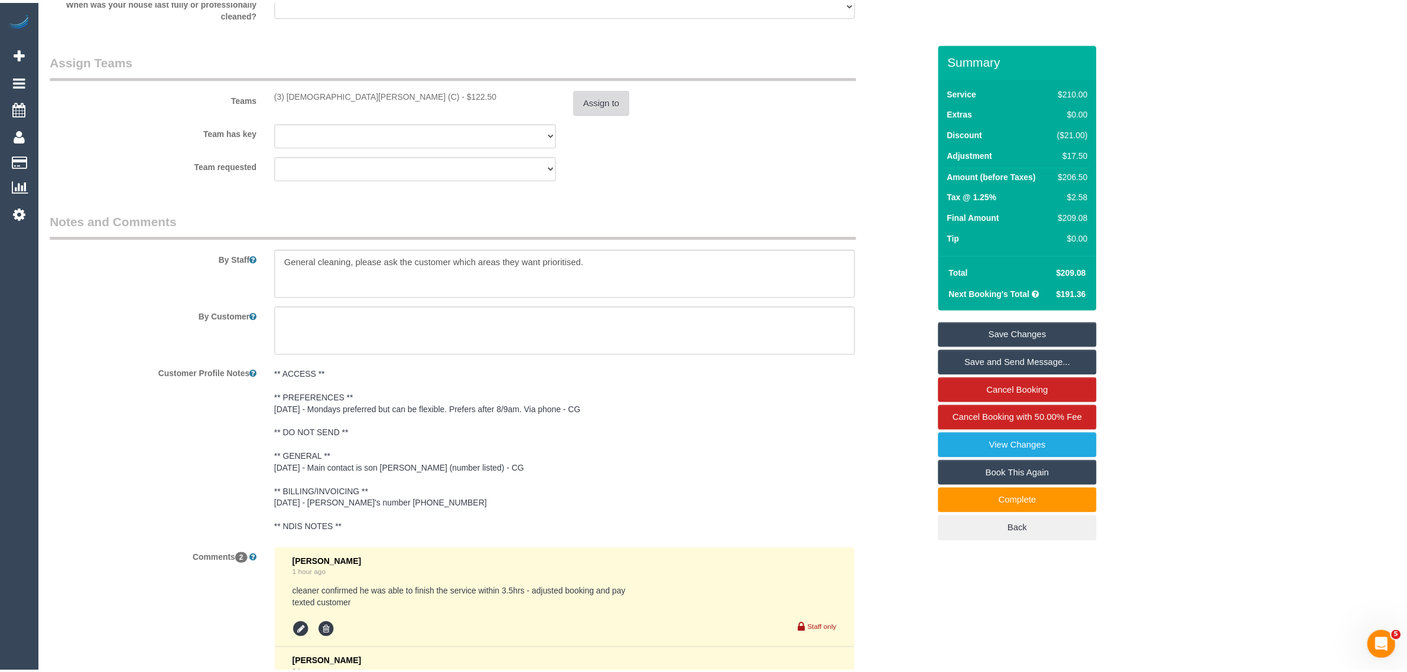
scroll to position [1979, 0]
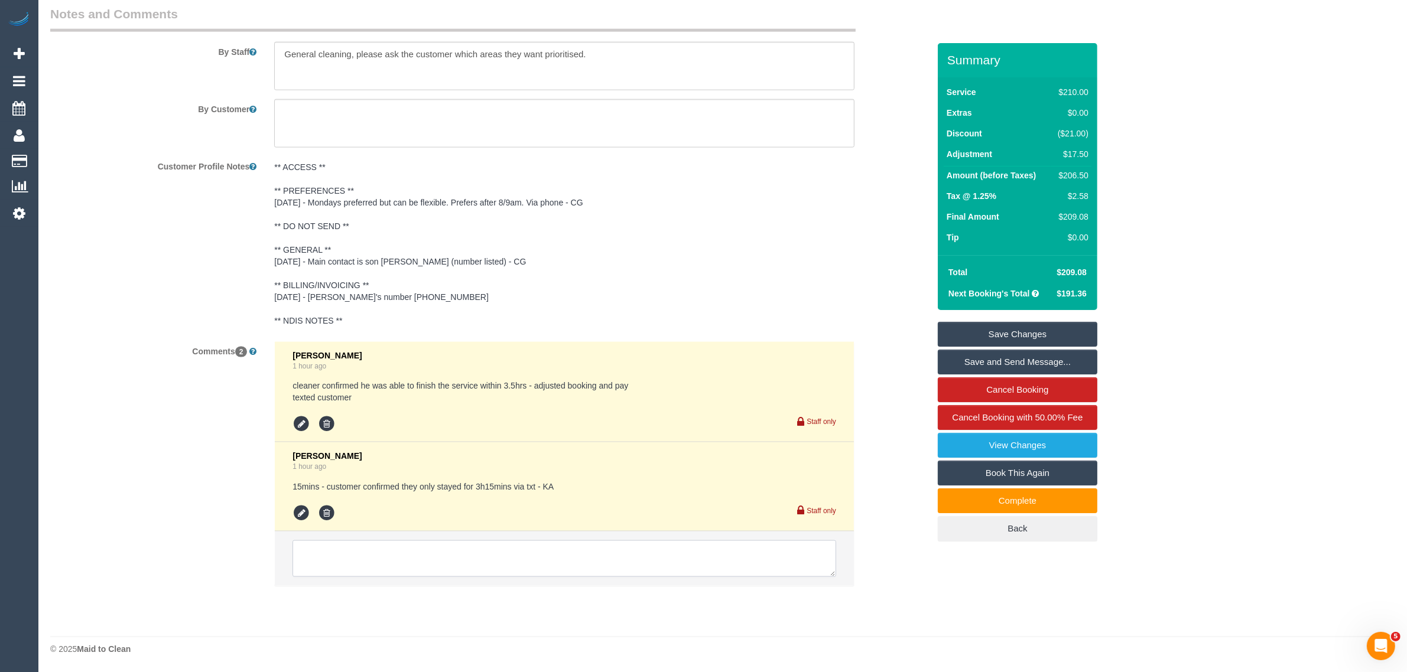
click at [599, 577] on textarea at bounding box center [564, 559] width 544 height 37
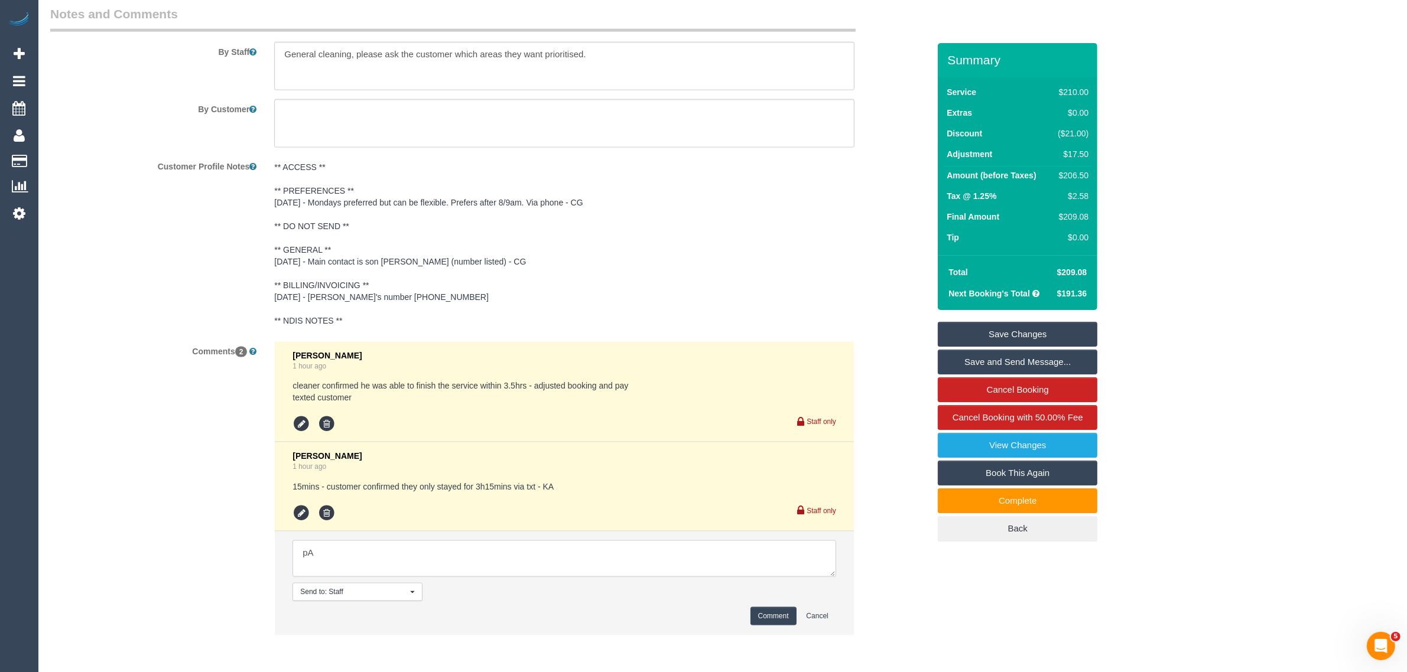
type textarea "p"
click at [446, 554] on textarea at bounding box center [564, 559] width 544 height 37
type textarea "Paid 3.5hrs as the team is firm he stayed for 3.5 - per clock in and out too, d…"
click at [757, 616] on button "Comment" at bounding box center [773, 616] width 46 height 18
click at [990, 343] on link "Save Changes" at bounding box center [1018, 334] width 160 height 25
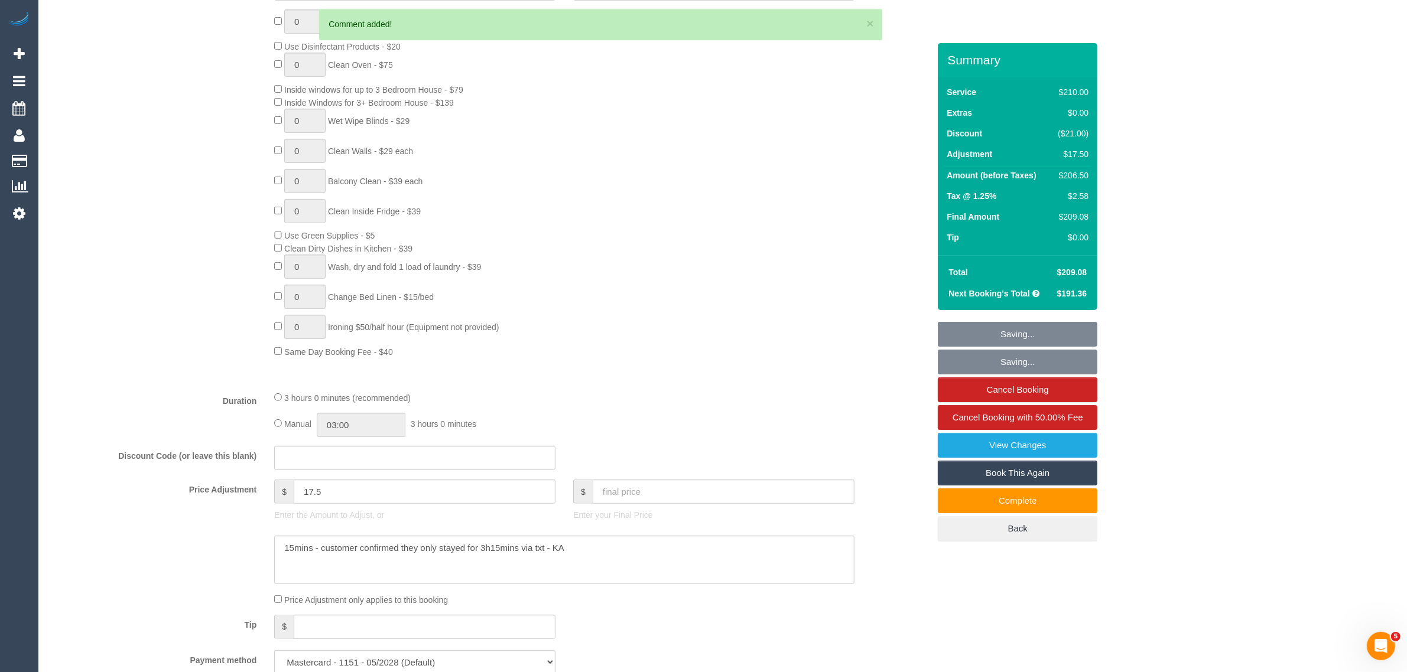
scroll to position [502, 0]
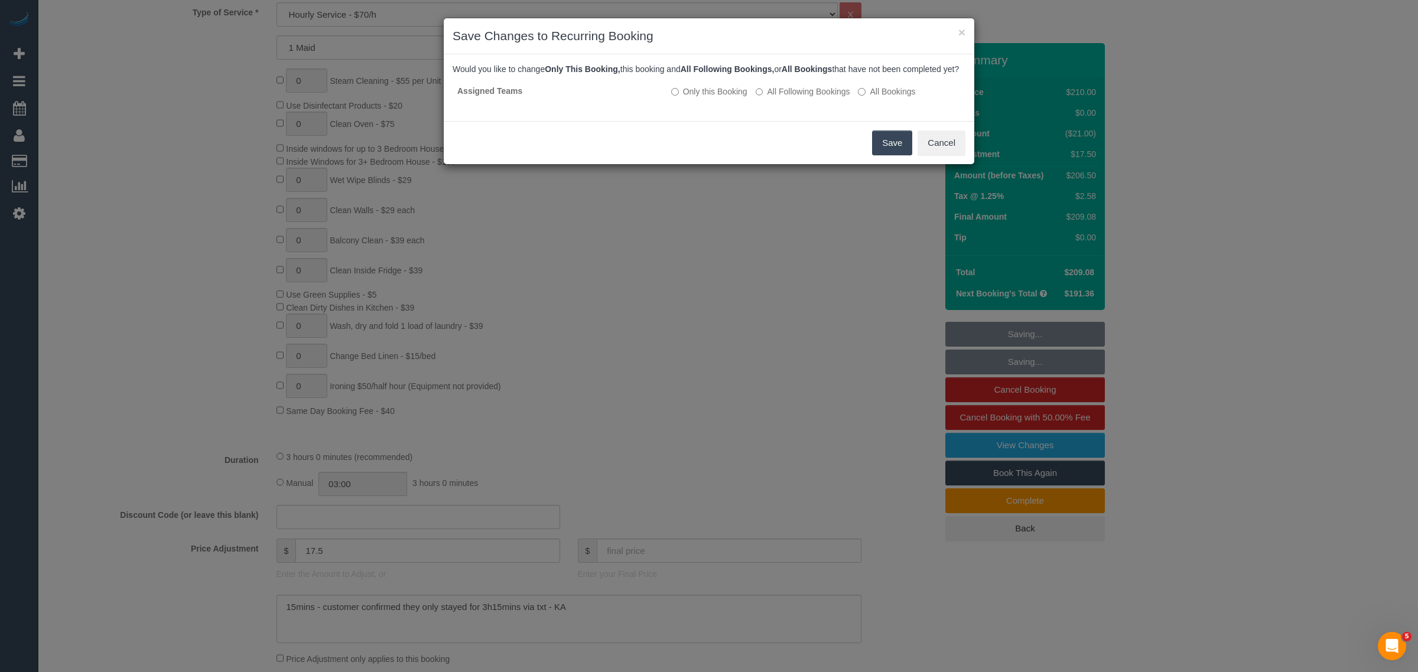
click at [880, 154] on button "Save" at bounding box center [892, 143] width 40 height 25
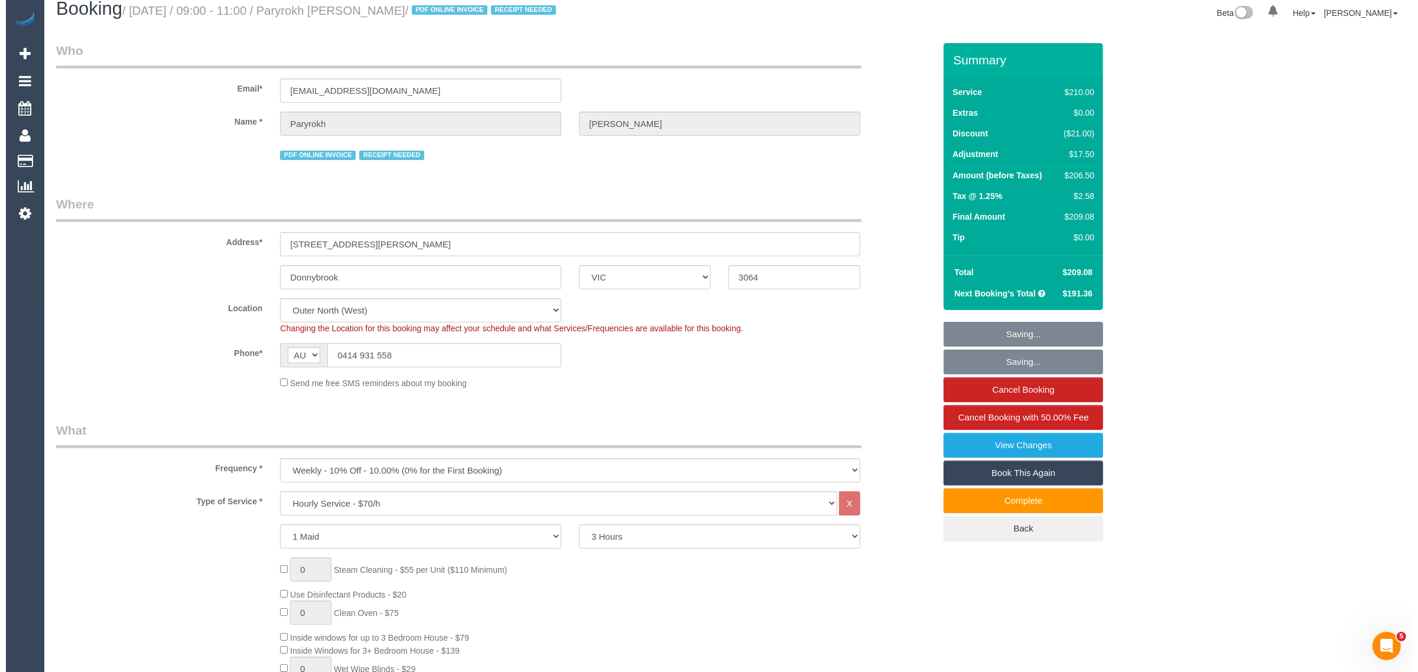
scroll to position [0, 0]
